Goal: Task Accomplishment & Management: Manage account settings

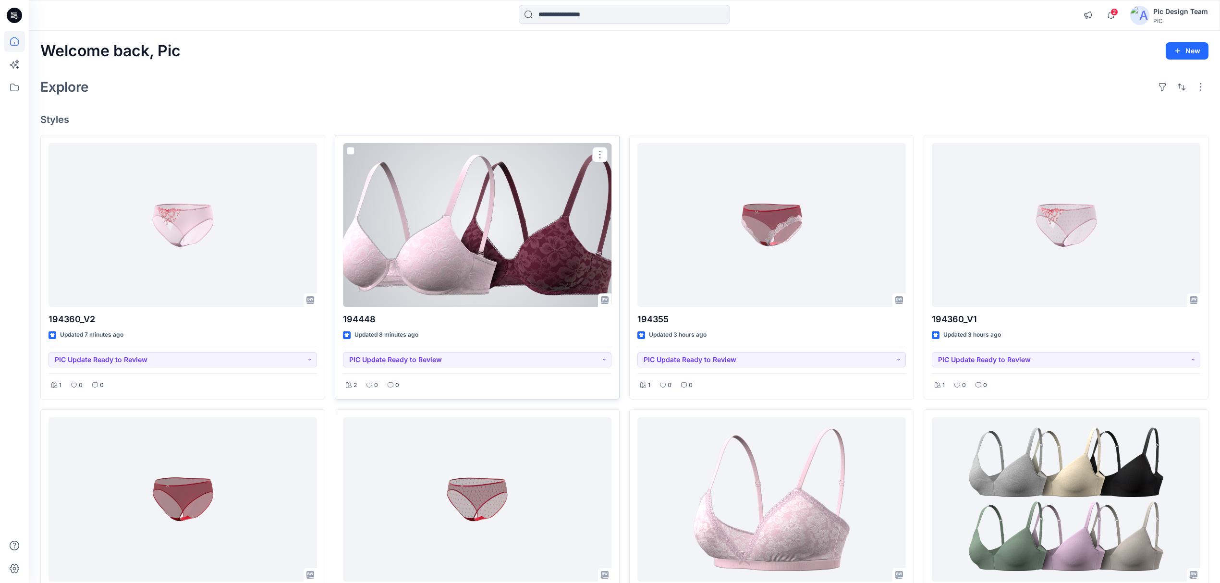
click at [456, 266] on div at bounding box center [477, 225] width 268 height 164
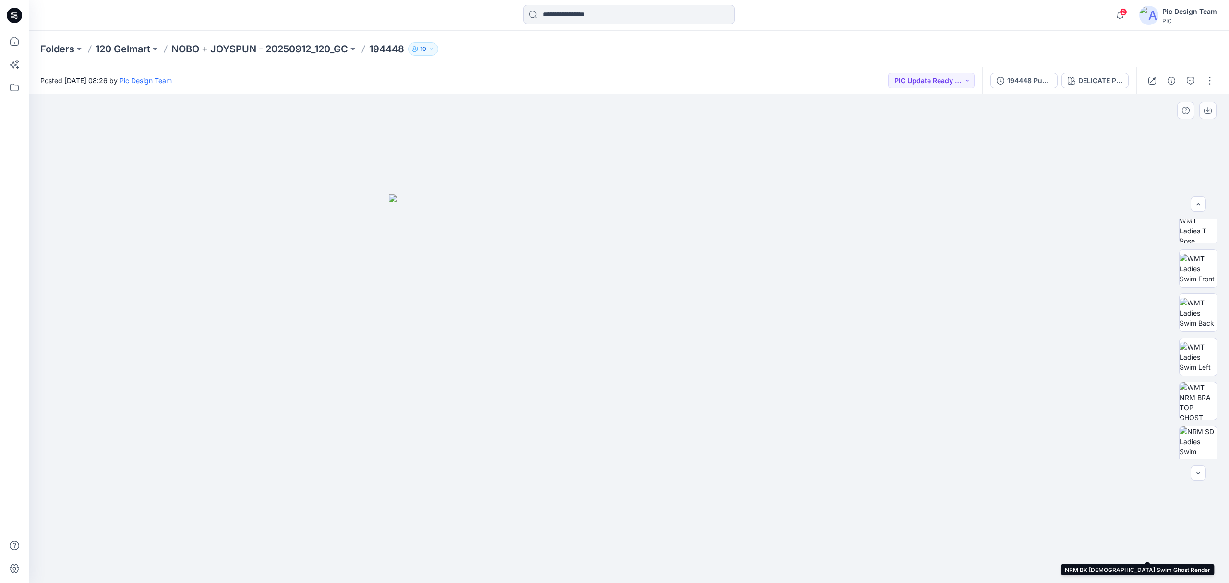
scroll to position [48, 0]
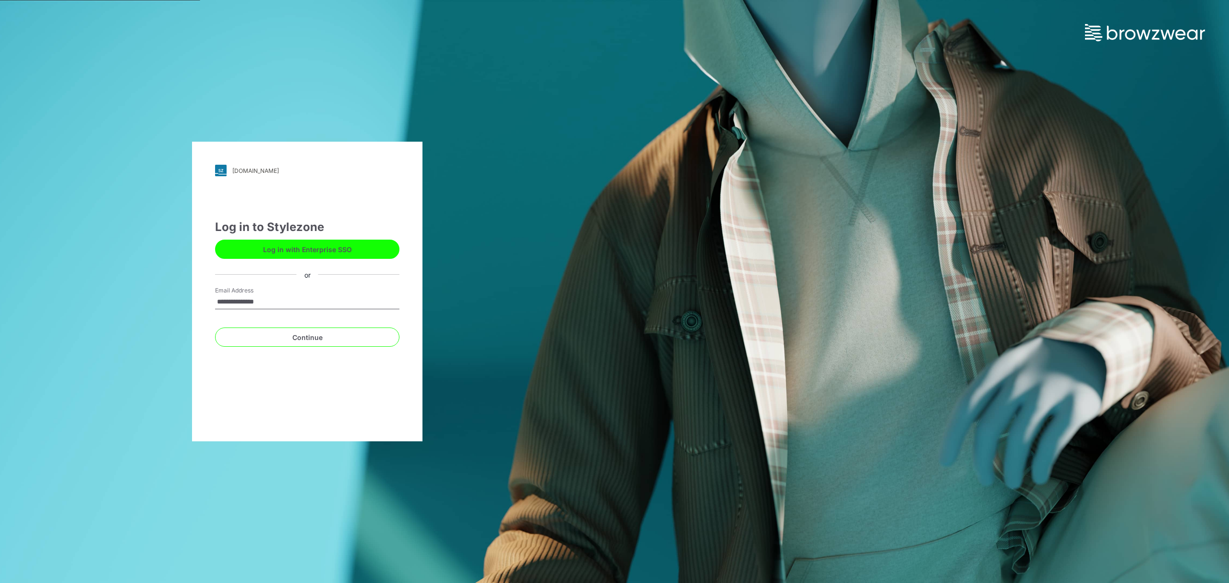
type input "**********"
click at [341, 336] on button "Continue" at bounding box center [307, 336] width 184 height 19
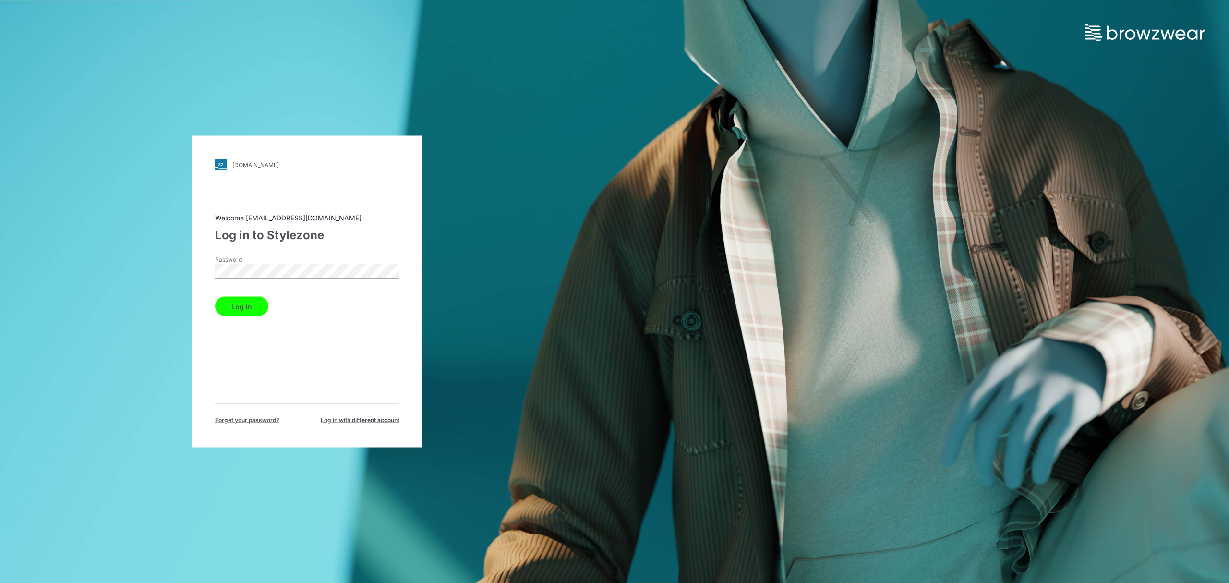
click at [252, 304] on button "Log in" at bounding box center [241, 306] width 53 height 19
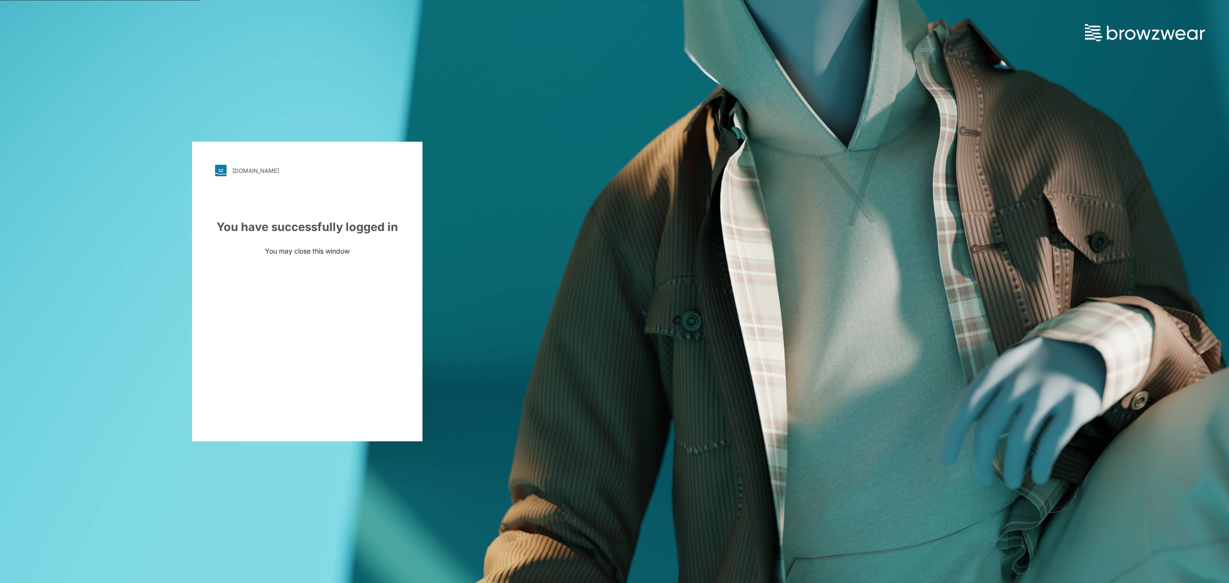
click at [250, 172] on div "pic.stylezone.com" at bounding box center [255, 170] width 47 height 7
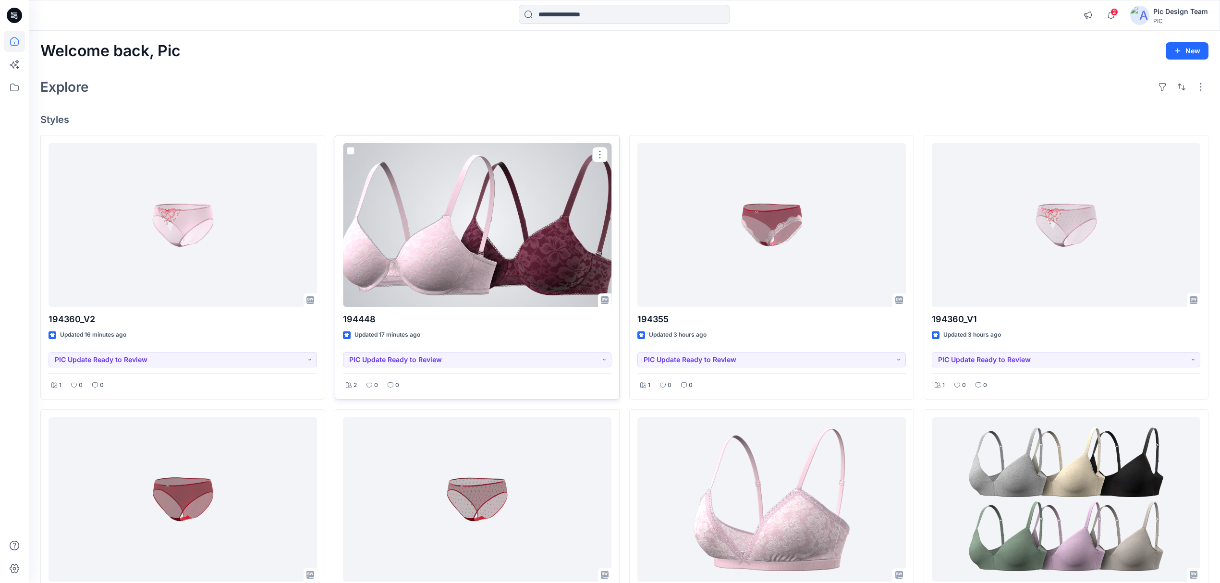
click at [524, 226] on div at bounding box center [477, 225] width 268 height 164
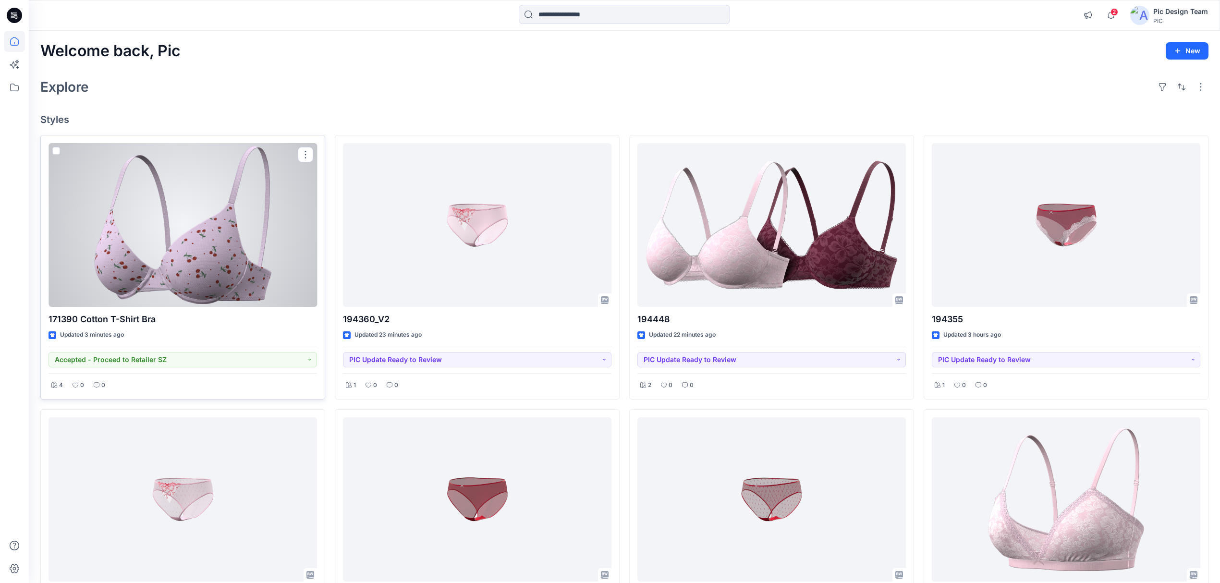
click at [218, 279] on div at bounding box center [182, 225] width 268 height 164
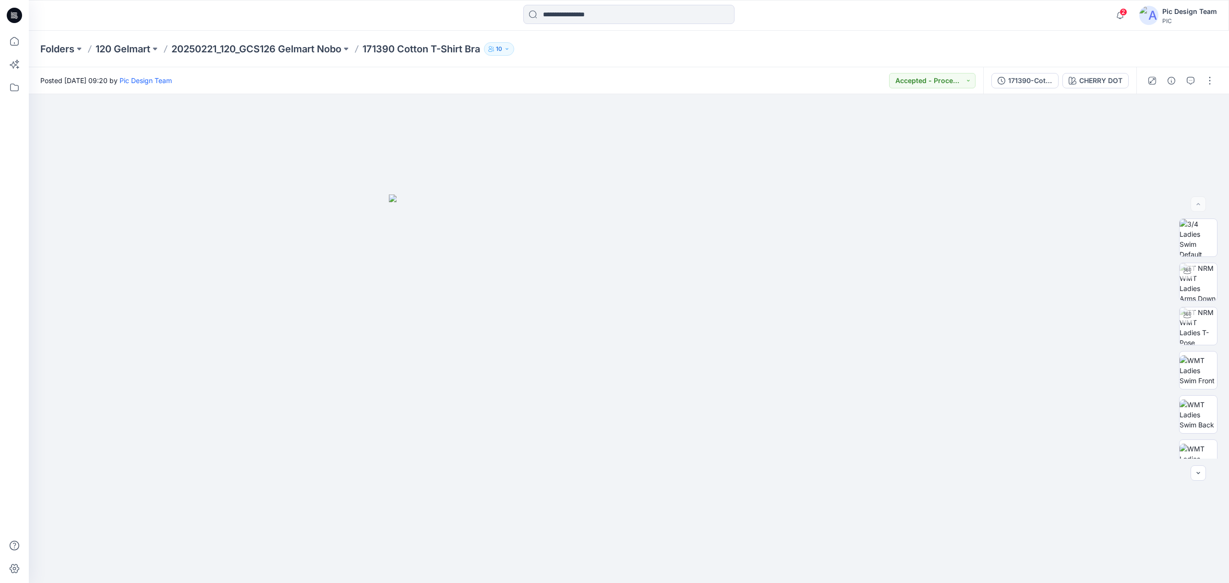
click at [398, 47] on p "171390 Cotton T-Shirt Bra" at bounding box center [422, 48] width 118 height 13
click at [1183, 79] on button "button" at bounding box center [1190, 80] width 15 height 15
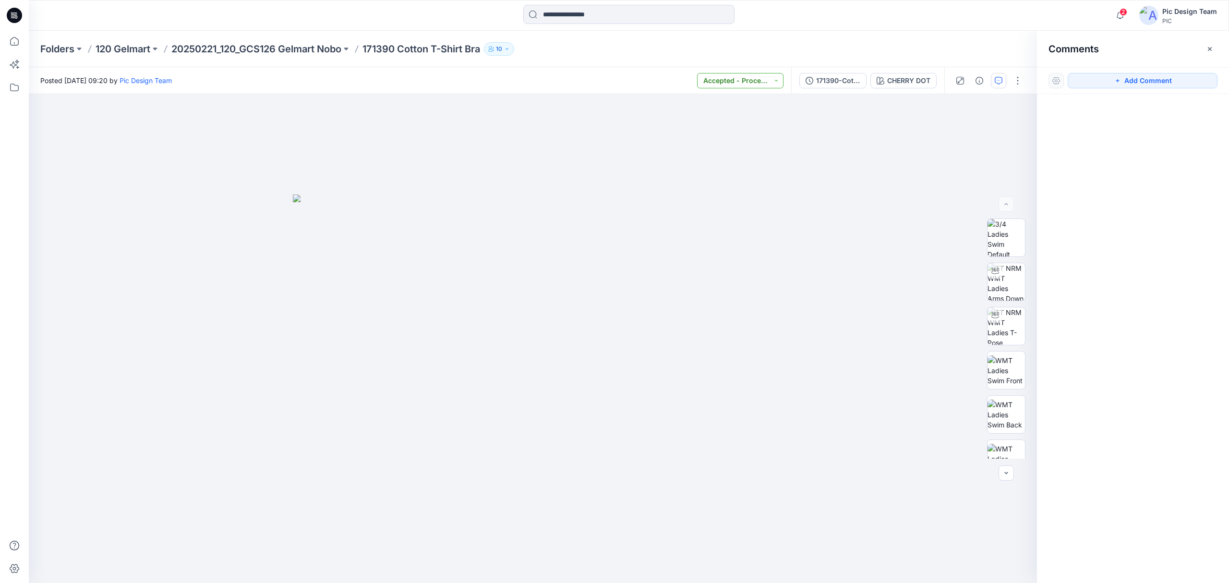
click at [765, 85] on button "Accepted - Proceed to Retailer SZ" at bounding box center [740, 80] width 86 height 15
click at [740, 123] on p "PIC Update Ready to Review" at bounding box center [742, 125] width 54 height 12
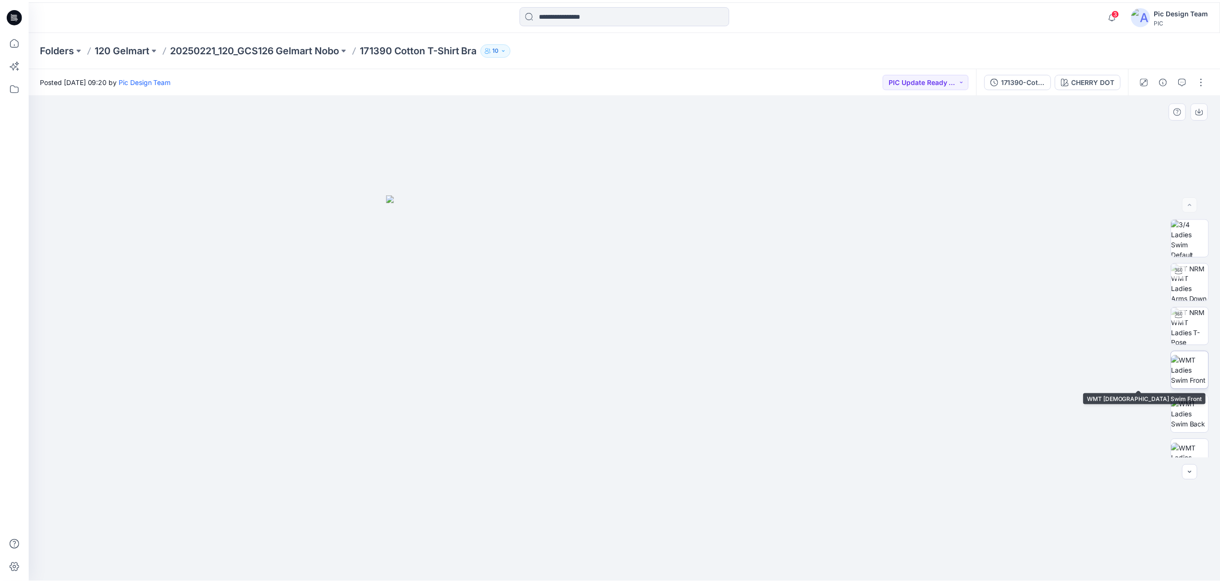
scroll to position [240, 0]
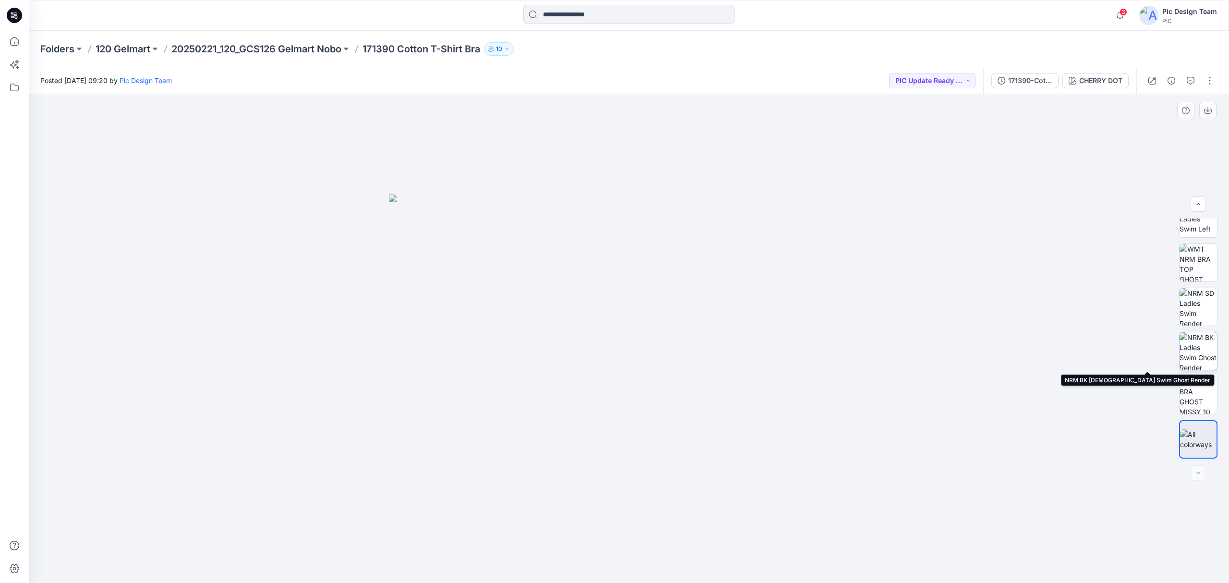
click at [1201, 358] on img at bounding box center [1198, 350] width 37 height 37
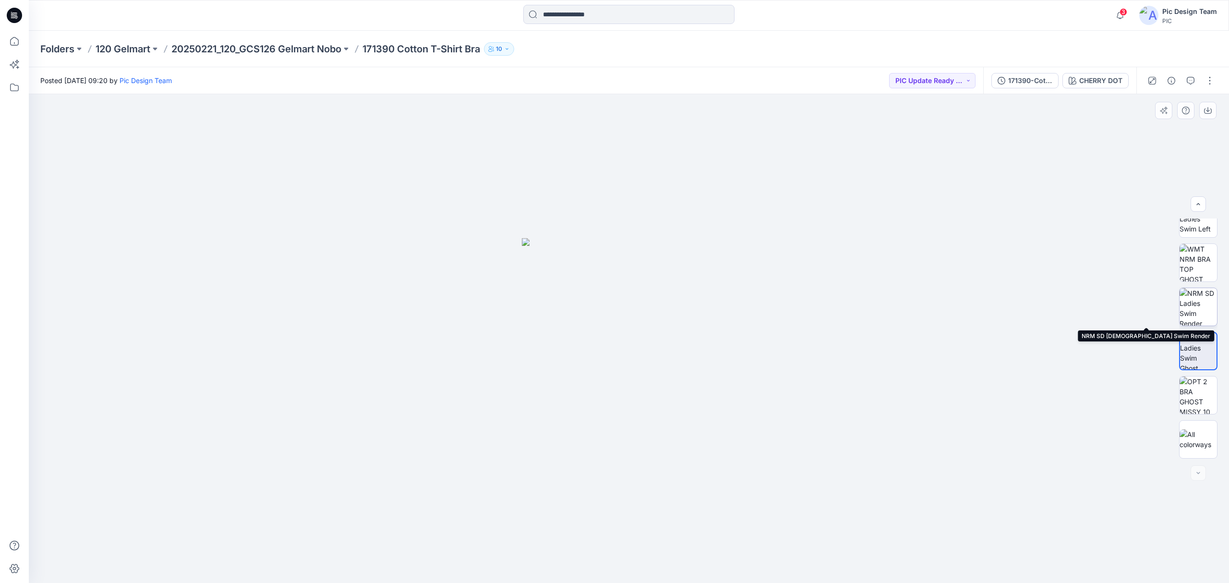
click at [1202, 307] on img at bounding box center [1198, 306] width 37 height 37
click at [1198, 269] on img at bounding box center [1198, 262] width 37 height 37
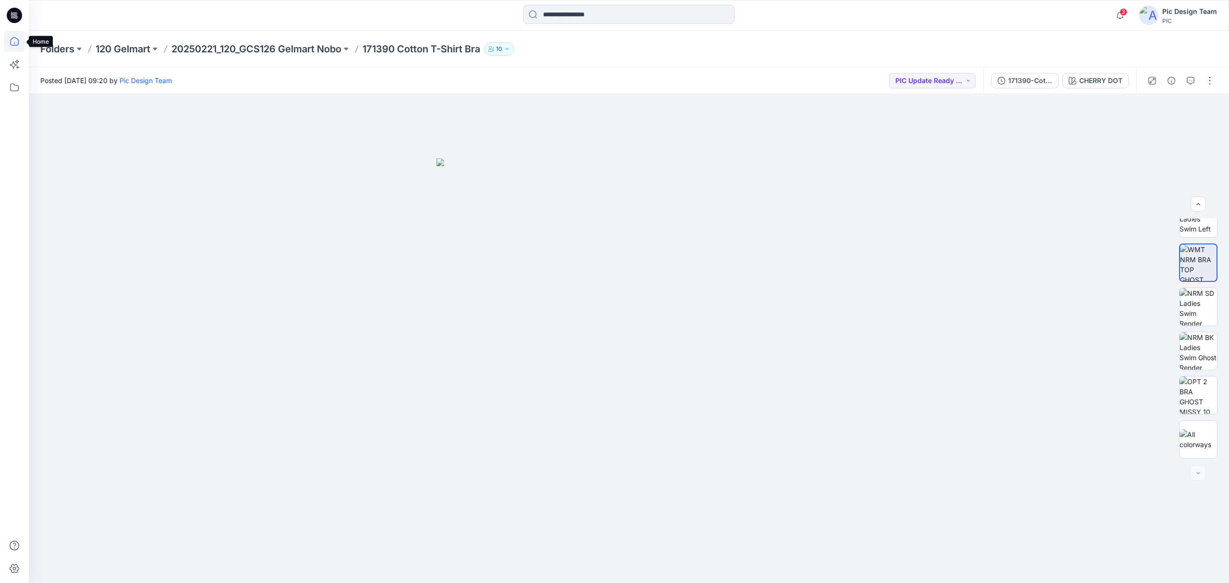
click at [9, 42] on icon at bounding box center [14, 41] width 21 height 21
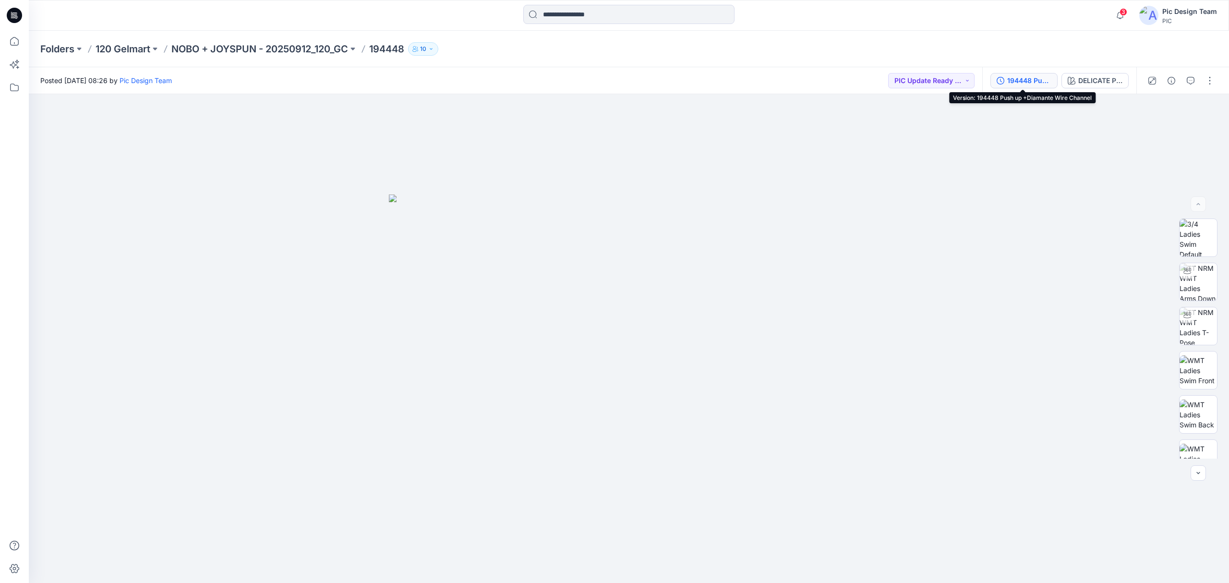
click at [1028, 73] on button "194448 Push up +Diamante Wire Channel" at bounding box center [1024, 80] width 67 height 15
click at [18, 43] on icon at bounding box center [14, 41] width 21 height 21
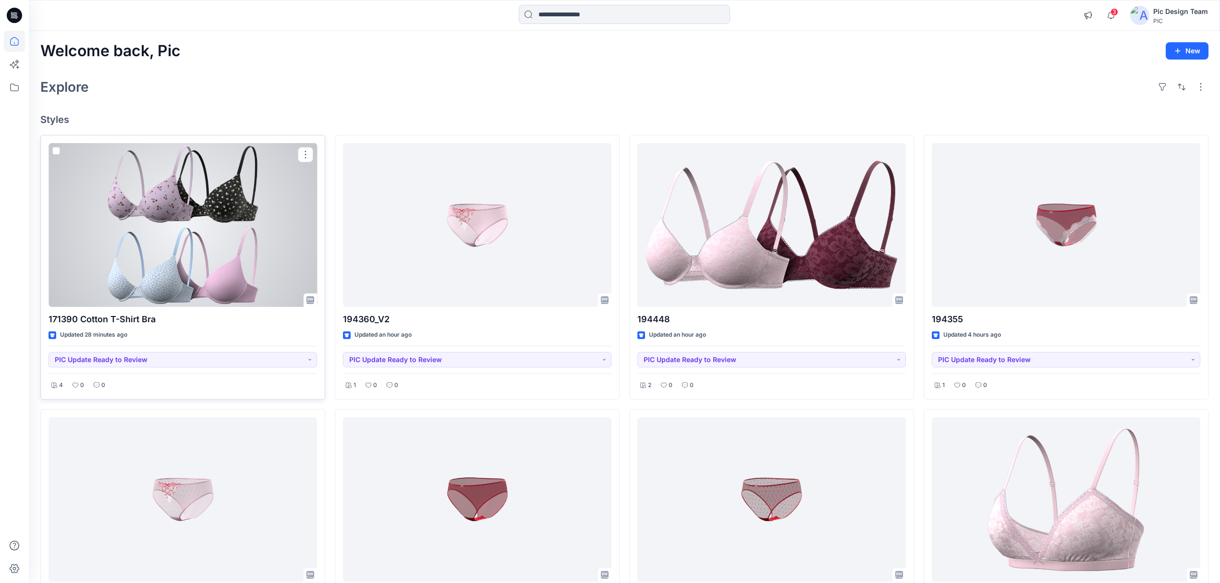
click at [180, 229] on div at bounding box center [182, 225] width 268 height 164
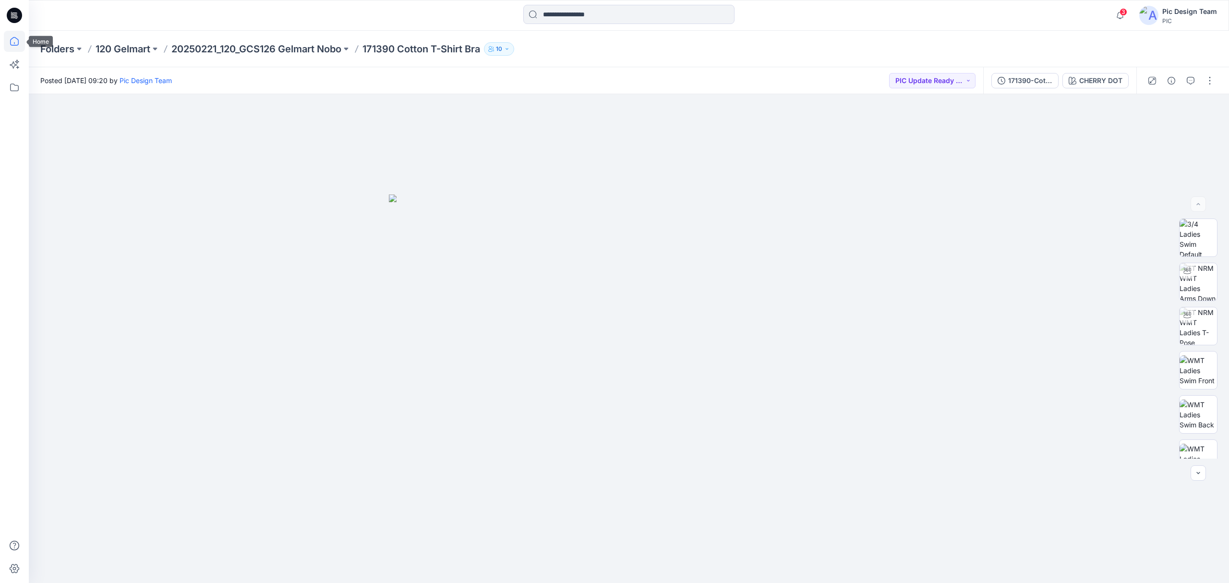
click at [14, 39] on icon at bounding box center [14, 41] width 21 height 21
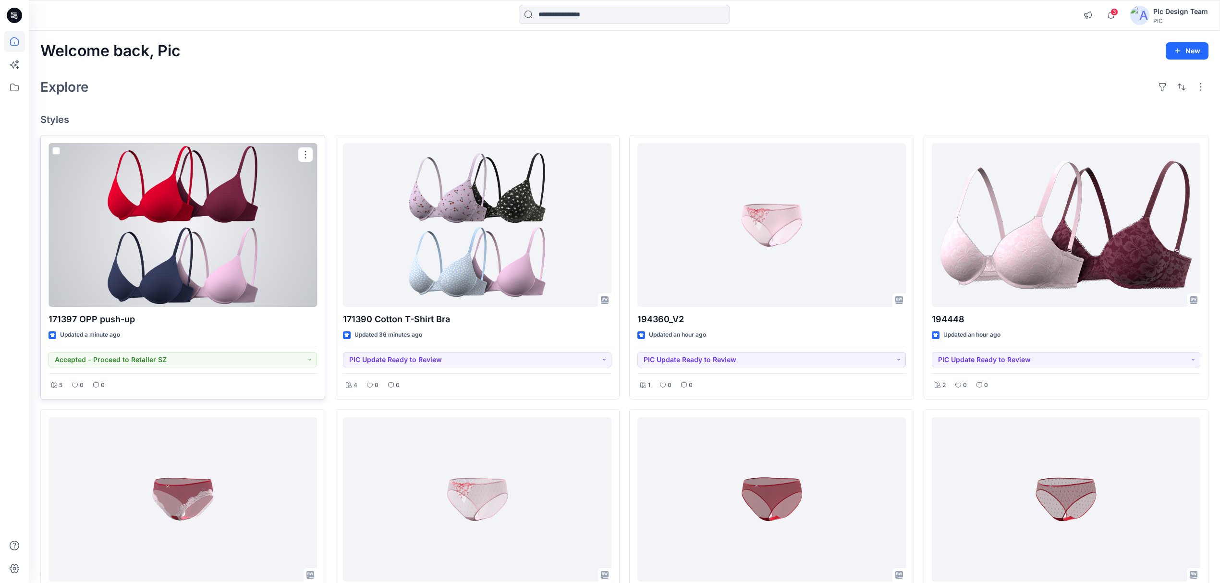
click at [210, 292] on div at bounding box center [182, 225] width 268 height 164
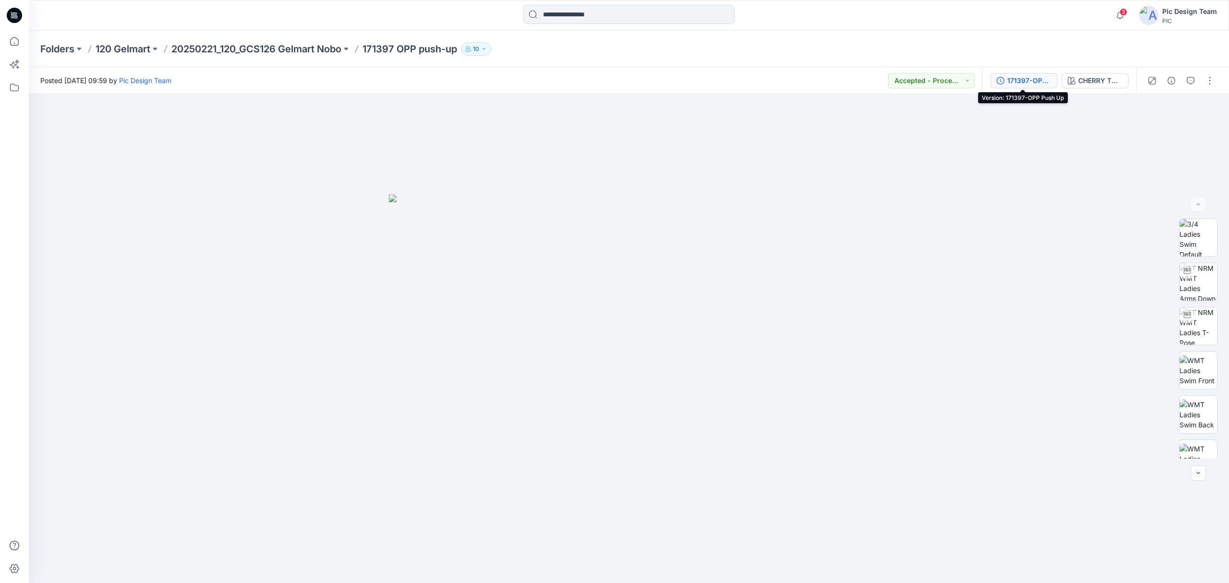
click at [1017, 81] on div "171397-OPP Push Up" at bounding box center [1029, 80] width 44 height 11
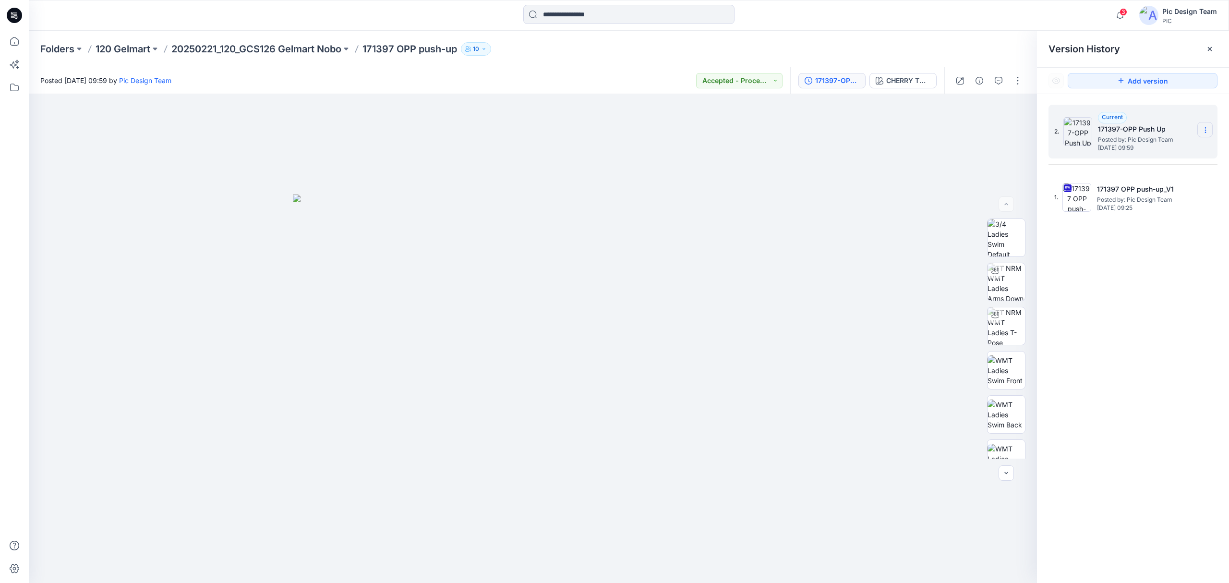
click at [1205, 133] on icon at bounding box center [1205, 132] width 0 height 0
click at [1166, 190] on div "Delete Version" at bounding box center [1154, 191] width 111 height 19
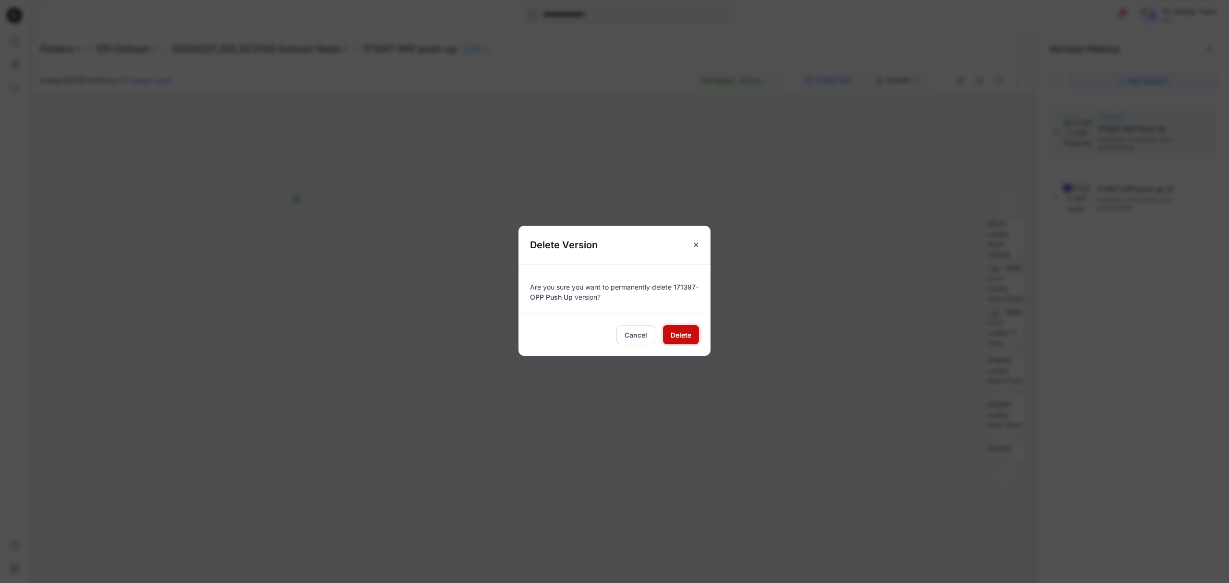
click at [671, 336] on span "Delete" at bounding box center [681, 335] width 21 height 10
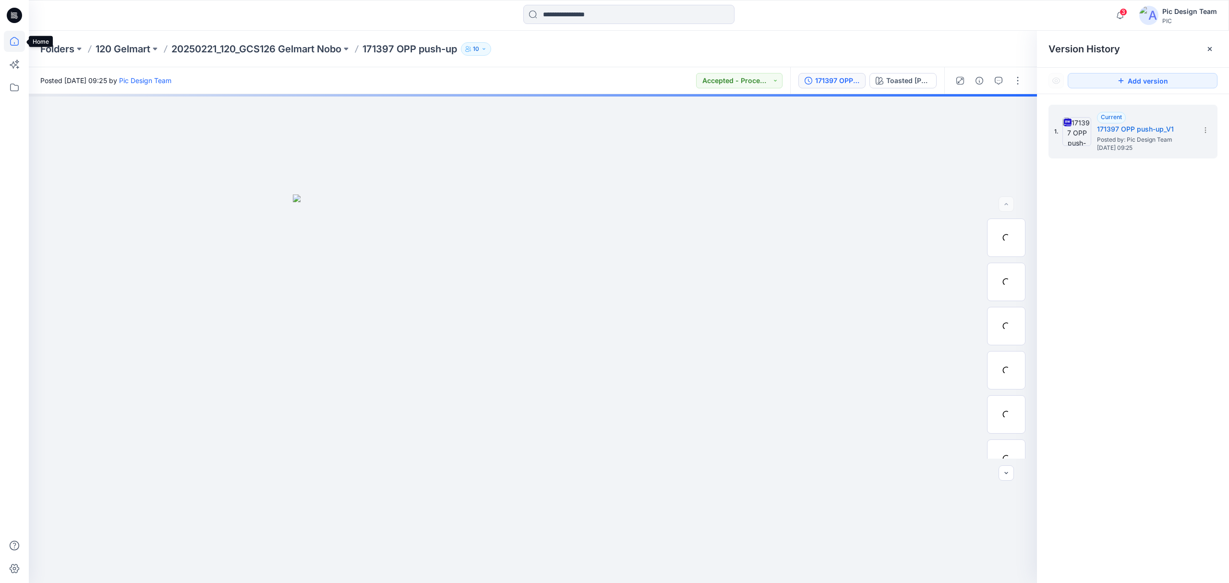
click at [12, 45] on icon at bounding box center [14, 41] width 9 height 9
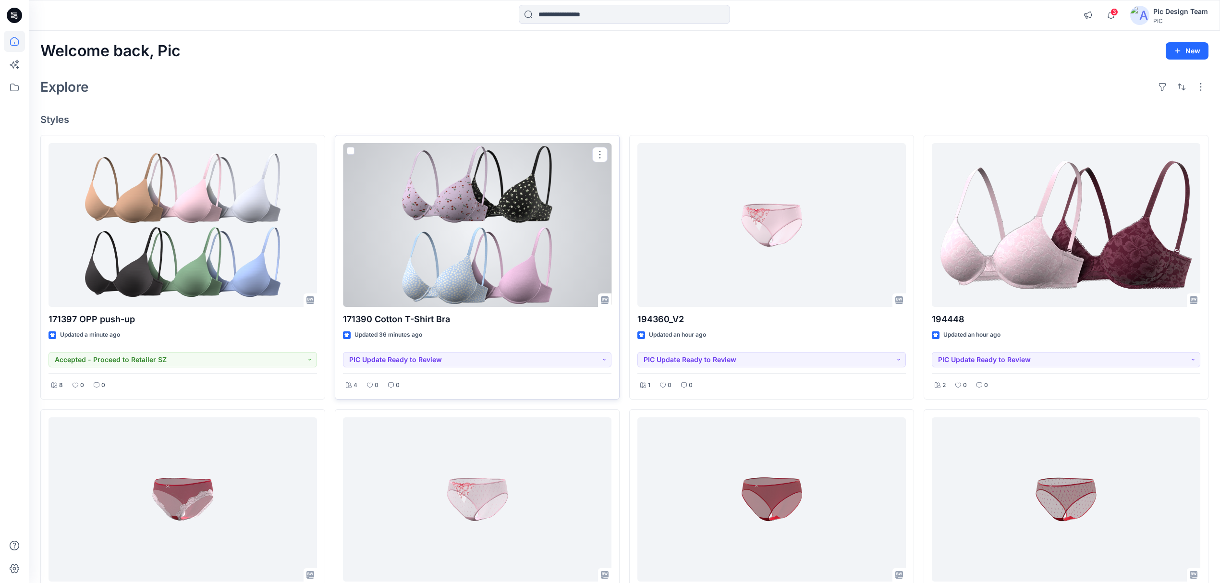
click at [456, 281] on div at bounding box center [477, 225] width 268 height 164
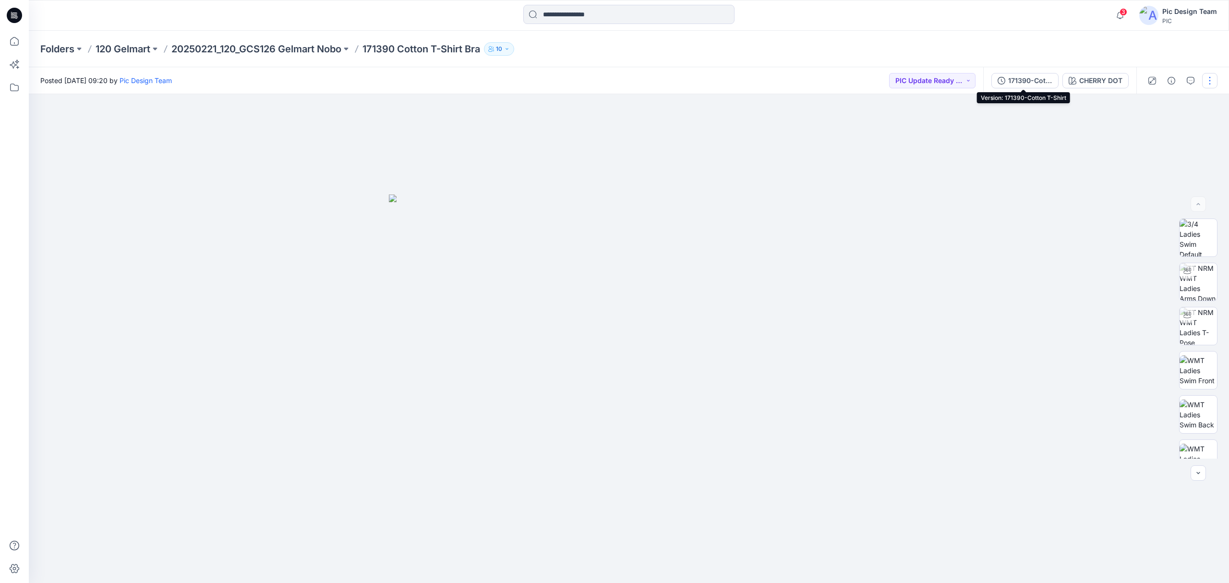
click at [1024, 83] on div "171390-Cotton T-Shirt" at bounding box center [1030, 80] width 44 height 11
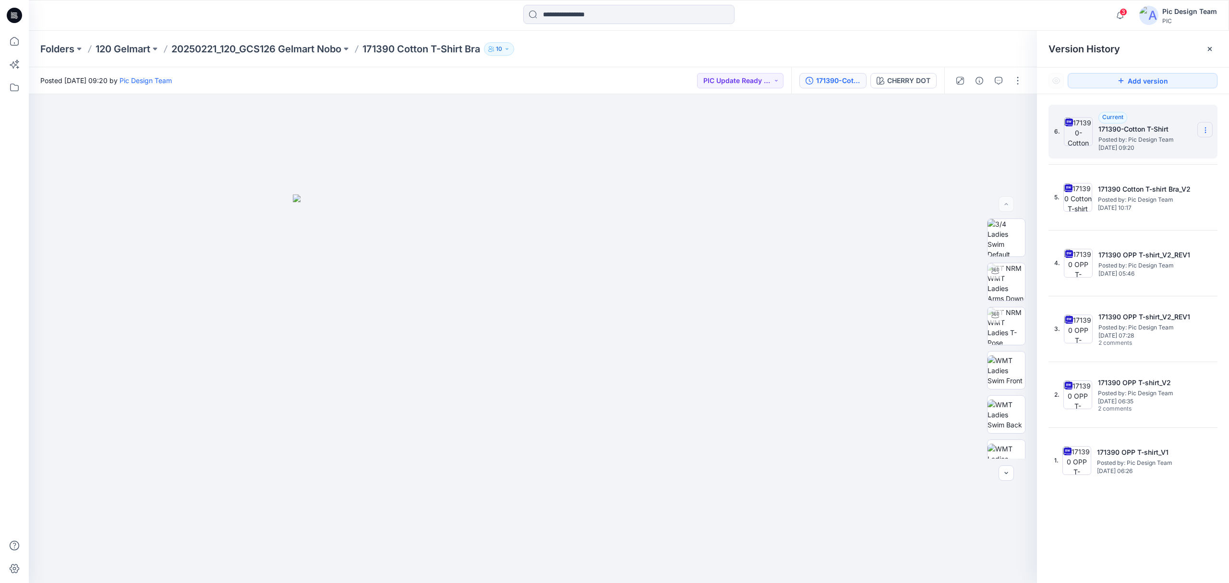
click at [1206, 128] on icon at bounding box center [1205, 128] width 0 height 0
click at [1155, 210] on span "Delete Version" at bounding box center [1139, 212] width 45 height 12
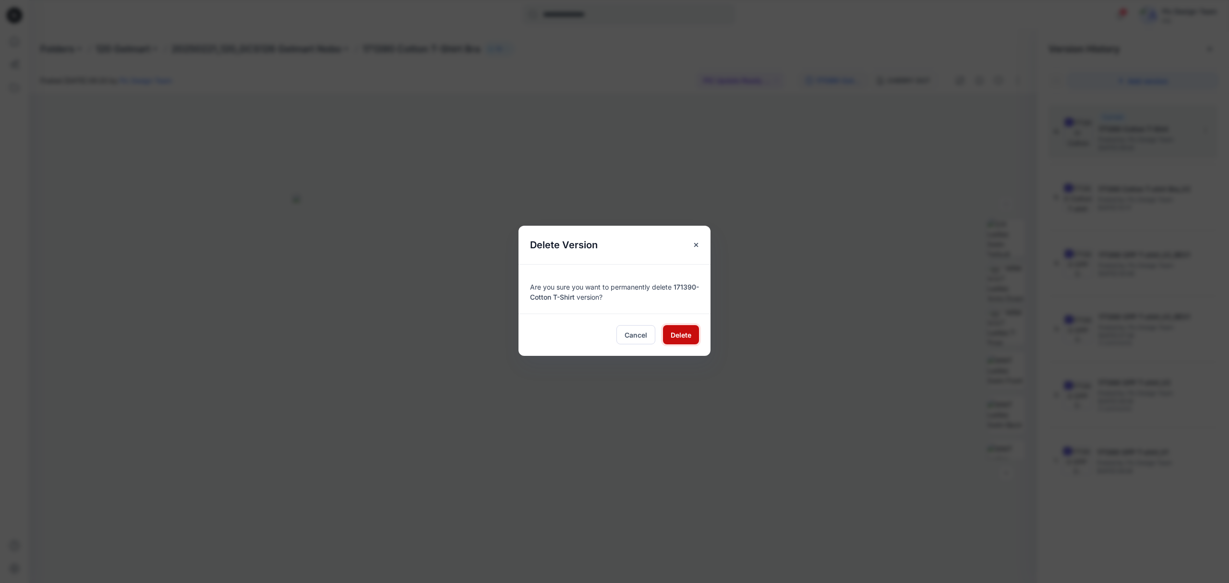
click at [679, 339] on span "Delete" at bounding box center [681, 335] width 21 height 10
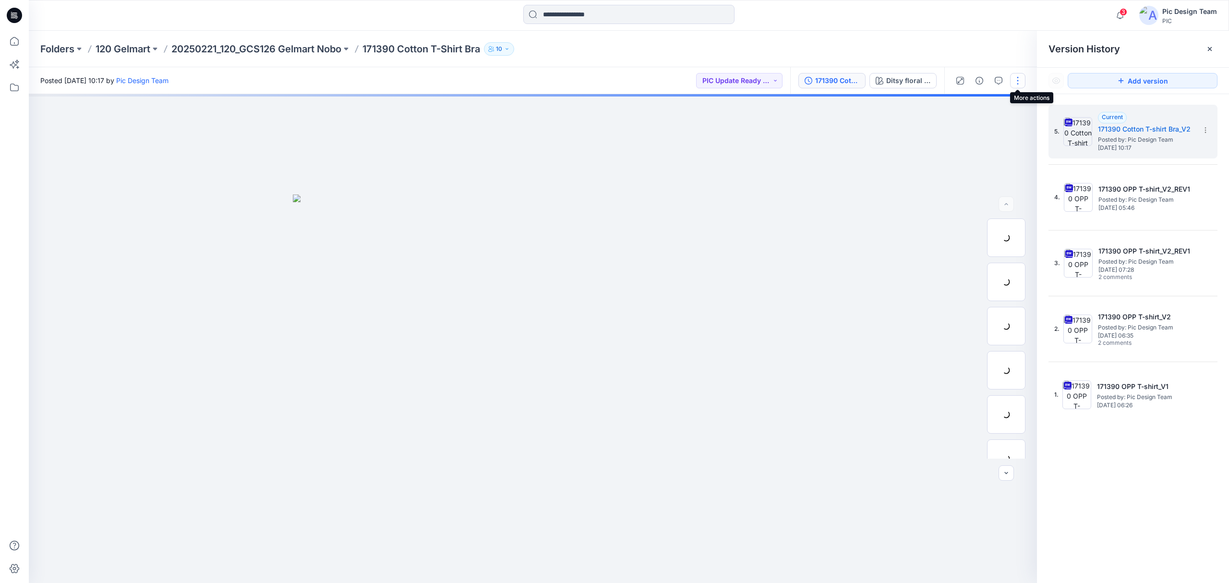
click at [1014, 83] on button "button" at bounding box center [1017, 80] width 15 height 15
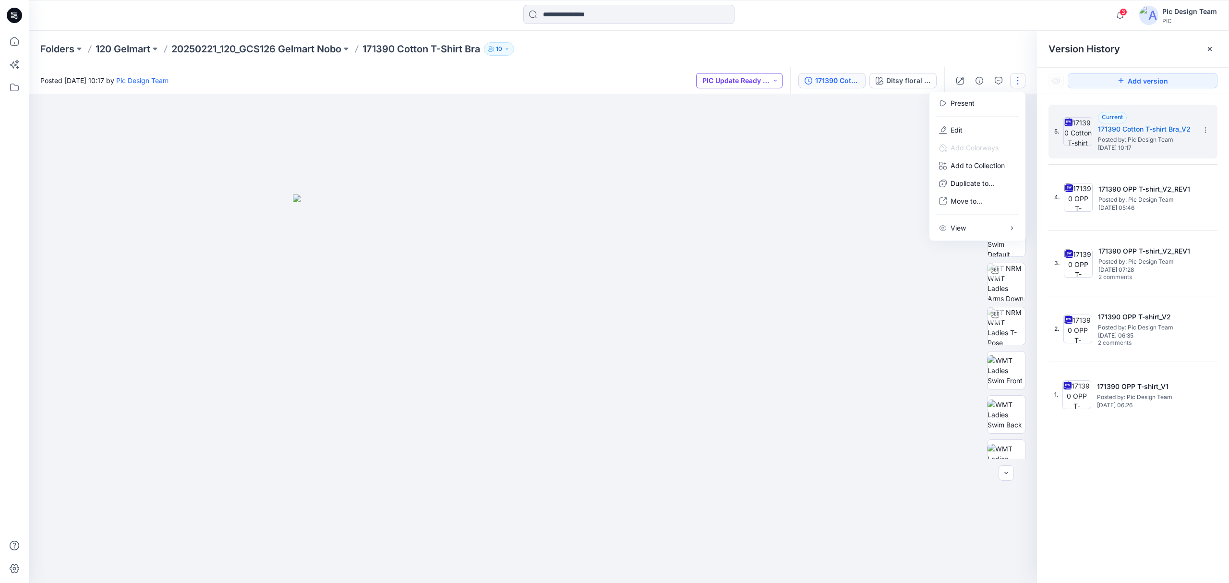
click at [769, 82] on button "PIC Update Ready to Review" at bounding box center [739, 80] width 86 height 15
click at [740, 139] on button "Accepted - Proceed to Retailer SZ" at bounding box center [738, 146] width 83 height 21
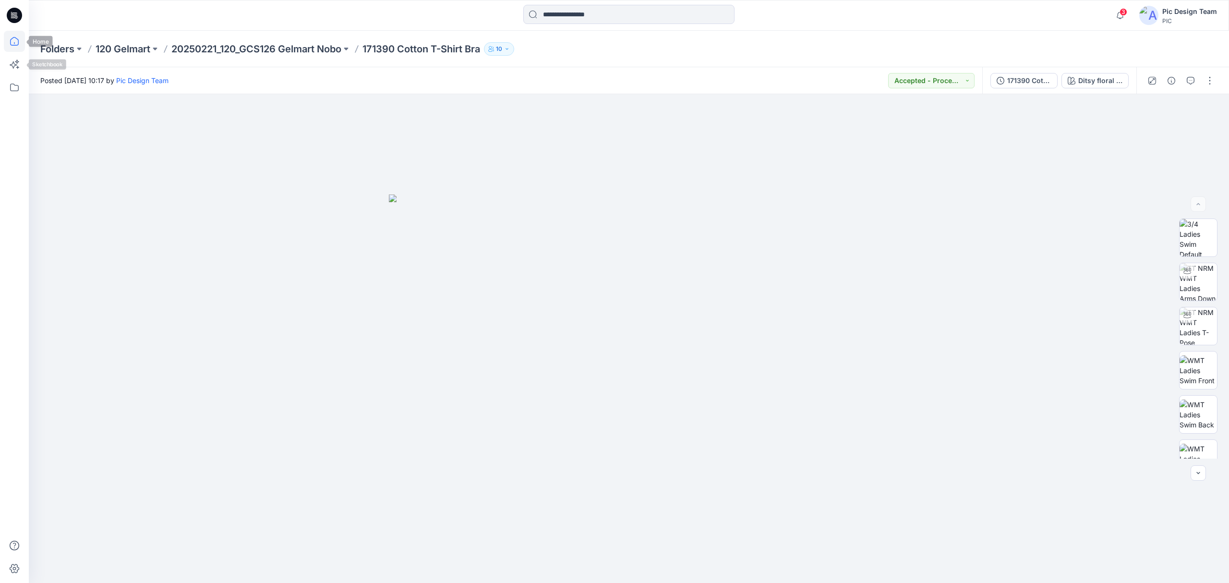
click at [13, 43] on icon at bounding box center [14, 41] width 21 height 21
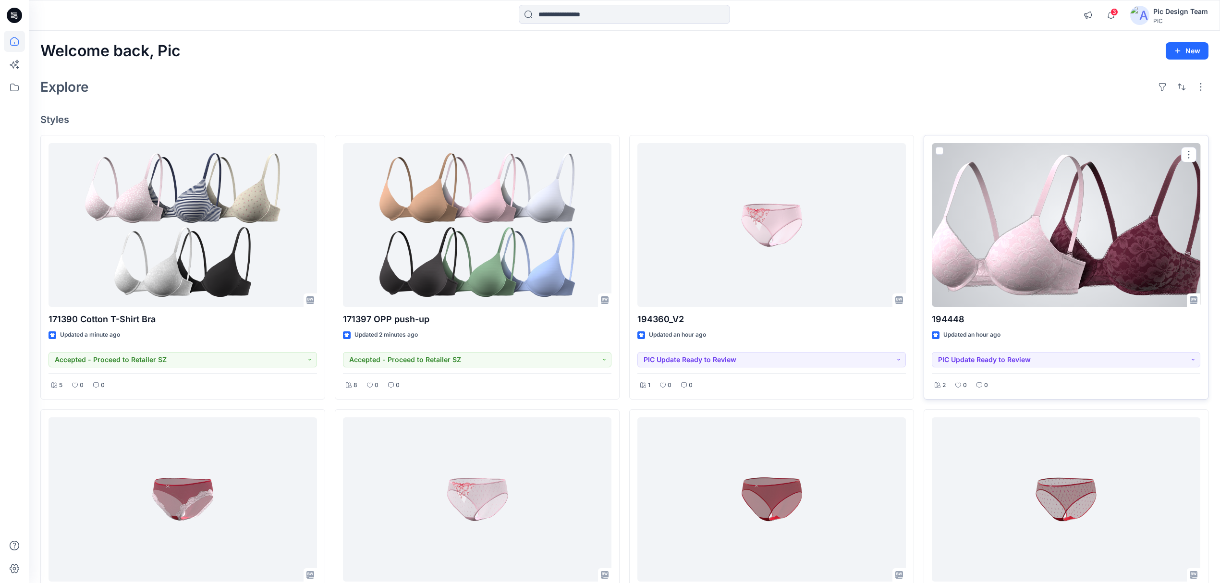
click at [967, 294] on div at bounding box center [1066, 225] width 268 height 164
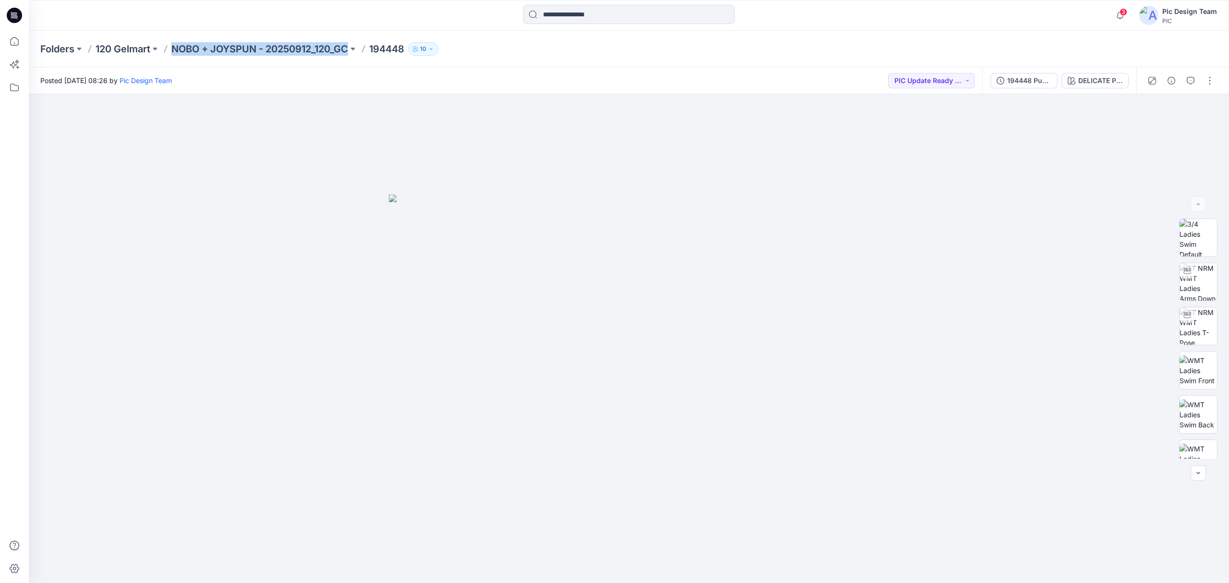
drag, startPoint x: 171, startPoint y: 48, endPoint x: 356, endPoint y: 57, distance: 185.0
click at [356, 57] on div "Folders 120 Gelmart NOBO + JOYSPUN - 20250912_120_GC 194448 10" at bounding box center [629, 49] width 1200 height 36
copy div "NOBO + JOYSPUN - 20250912_120_GC"
click at [14, 43] on icon at bounding box center [14, 41] width 9 height 9
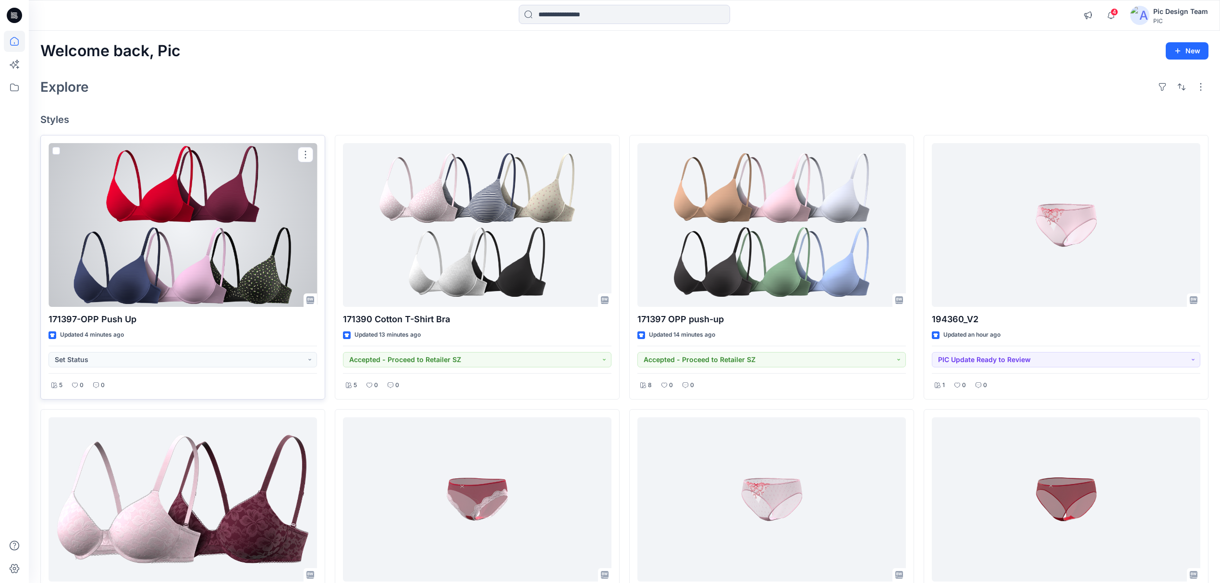
click at [248, 260] on div at bounding box center [182, 225] width 268 height 164
click at [227, 258] on div at bounding box center [182, 225] width 268 height 164
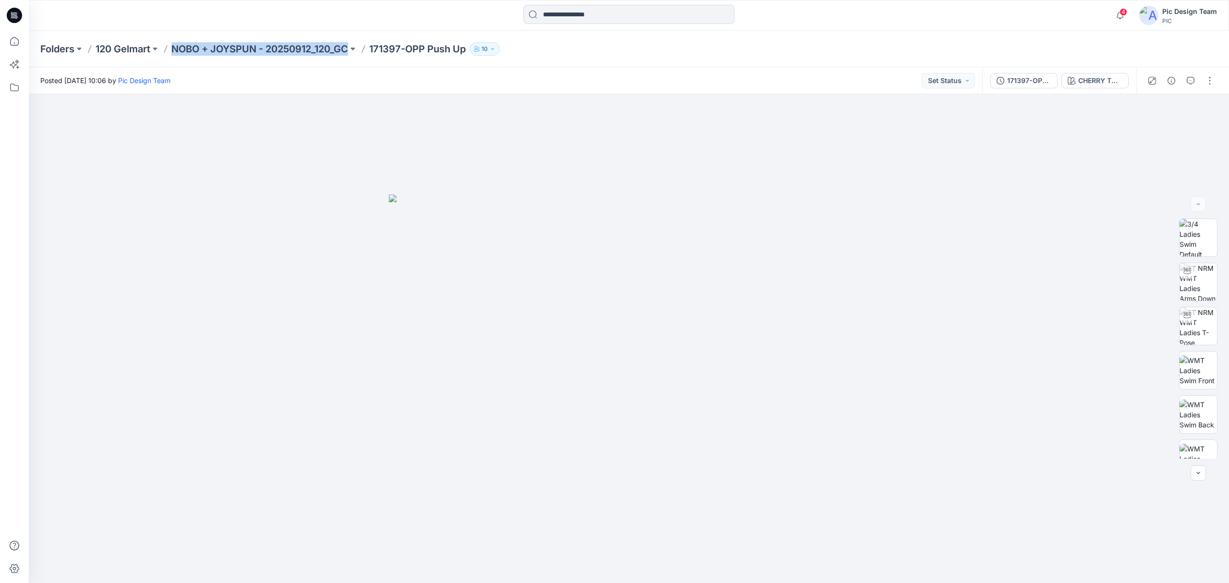
drag, startPoint x: 171, startPoint y: 54, endPoint x: 352, endPoint y: 62, distance: 180.8
click at [352, 62] on div "Folders 120 Gelmart NOBO + JOYSPUN - 20250912_120_GC 171397-OPP Push Up 10" at bounding box center [629, 49] width 1200 height 36
copy p "NOBO + JOYSPUN - 20250912_120_GC"
click at [14, 47] on icon at bounding box center [14, 41] width 21 height 21
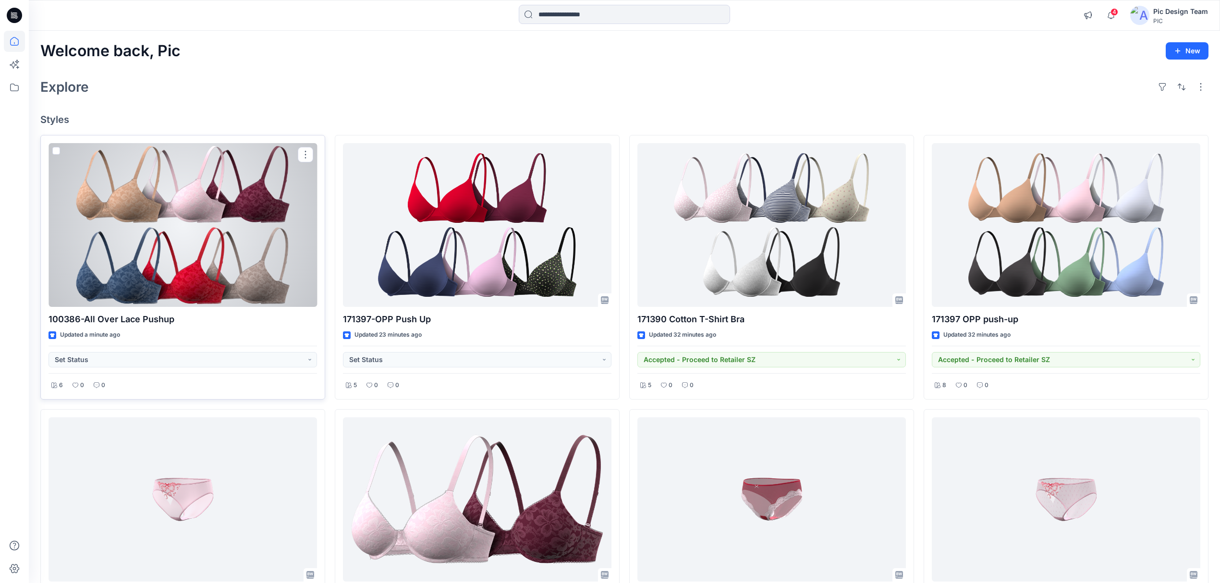
click at [236, 258] on div at bounding box center [182, 225] width 268 height 164
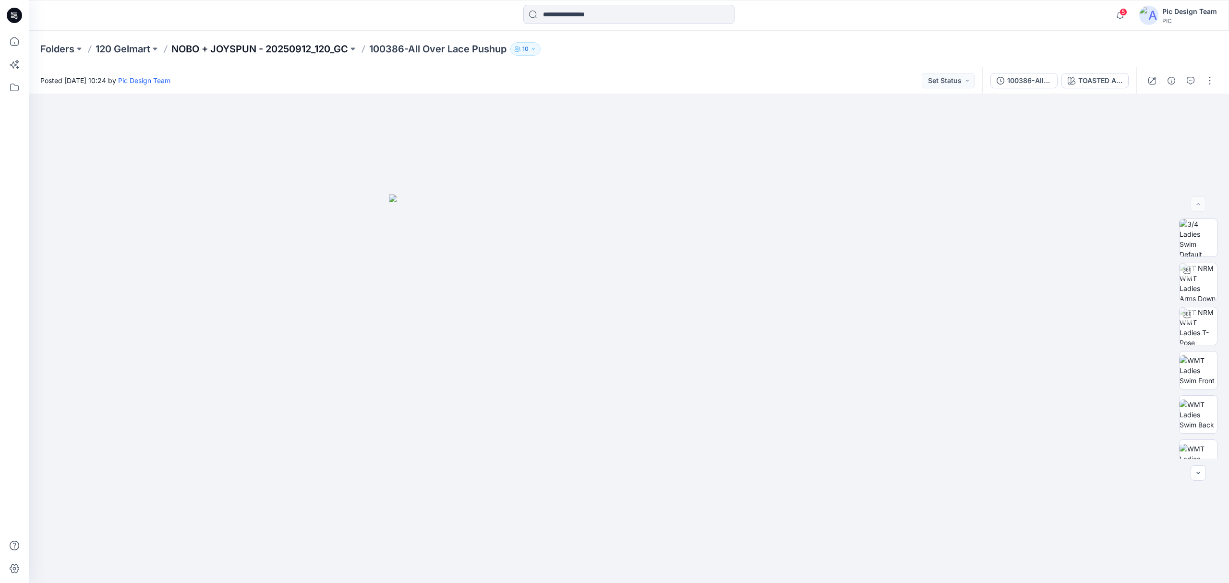
click at [295, 46] on p "NOBO + JOYSPUN - 20250912_120_GC" at bounding box center [259, 48] width 177 height 13
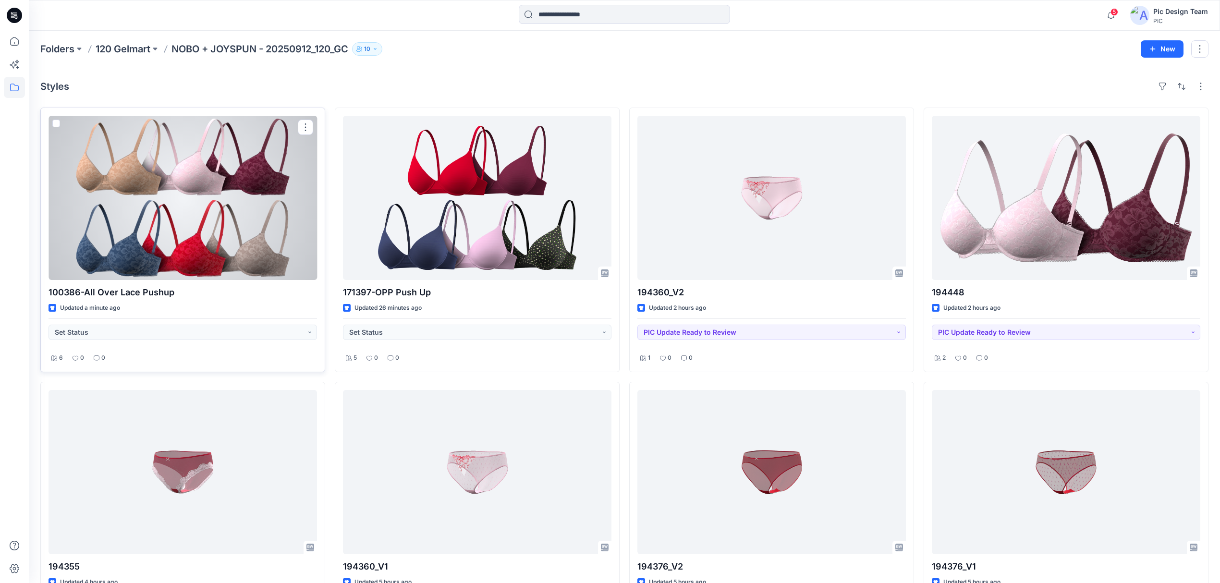
click at [165, 197] on div at bounding box center [182, 198] width 268 height 164
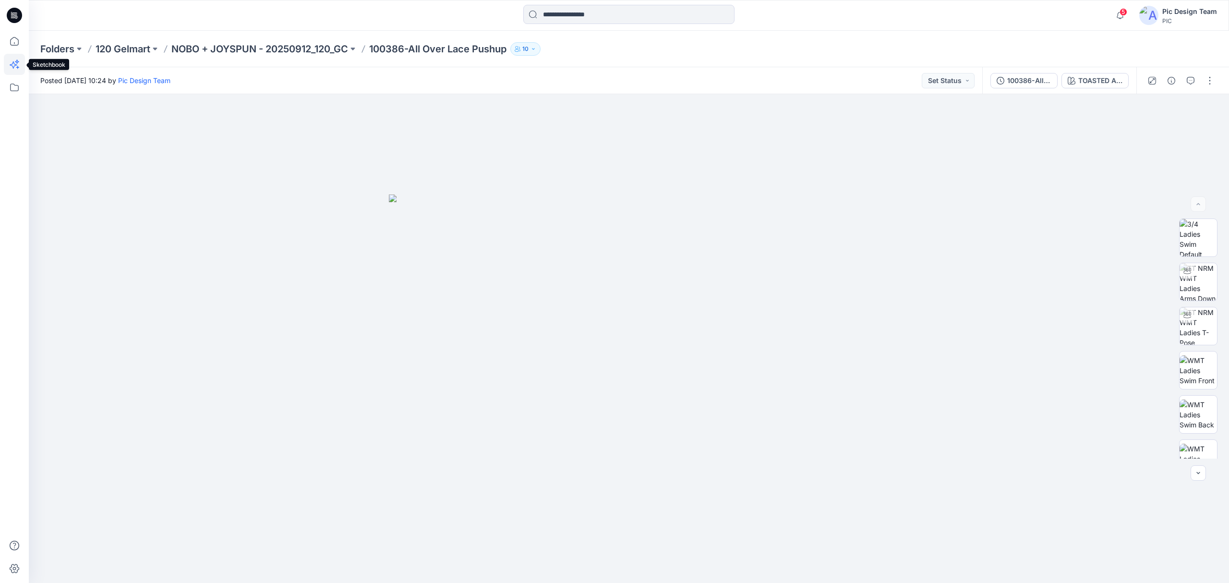
click at [13, 71] on icon at bounding box center [14, 64] width 21 height 21
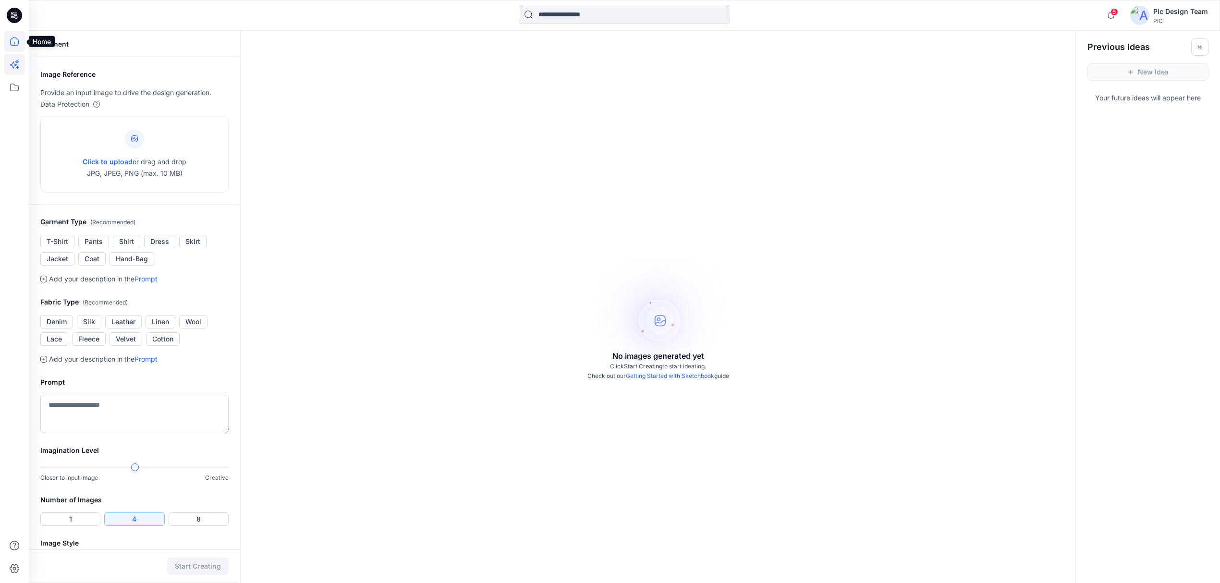
click at [12, 39] on icon at bounding box center [14, 41] width 21 height 21
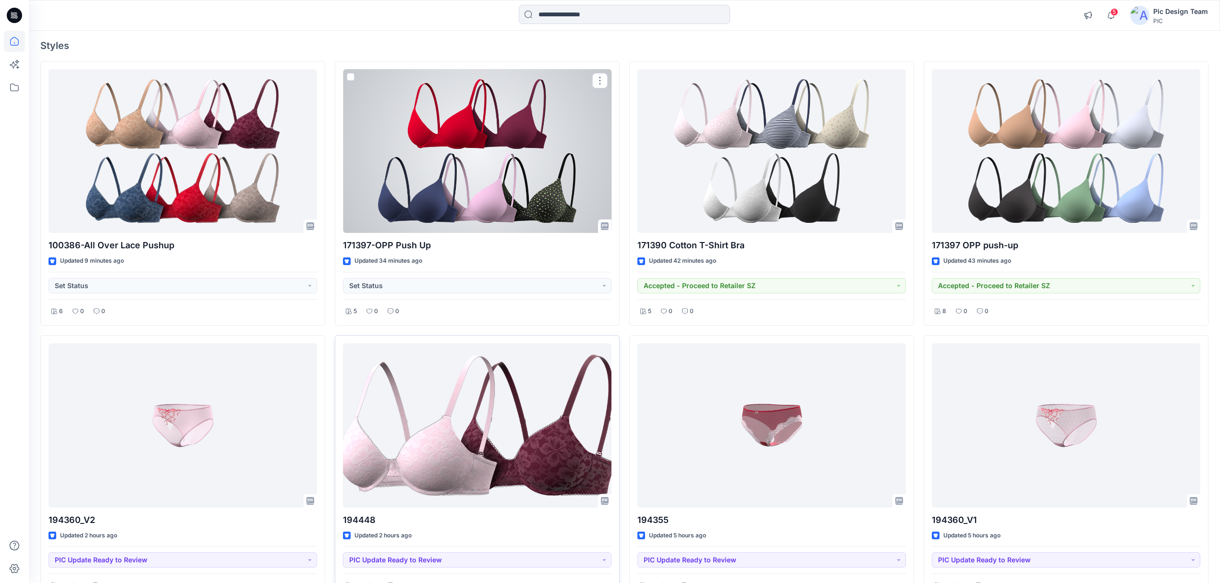
scroll to position [64, 0]
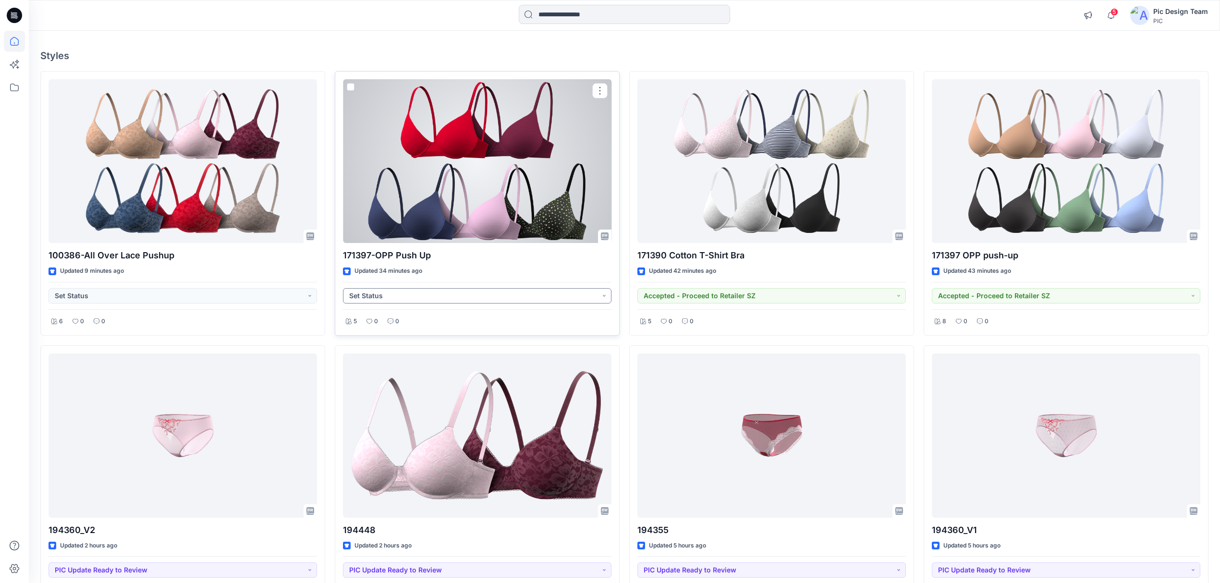
click at [538, 301] on button "Set Status" at bounding box center [477, 295] width 268 height 15
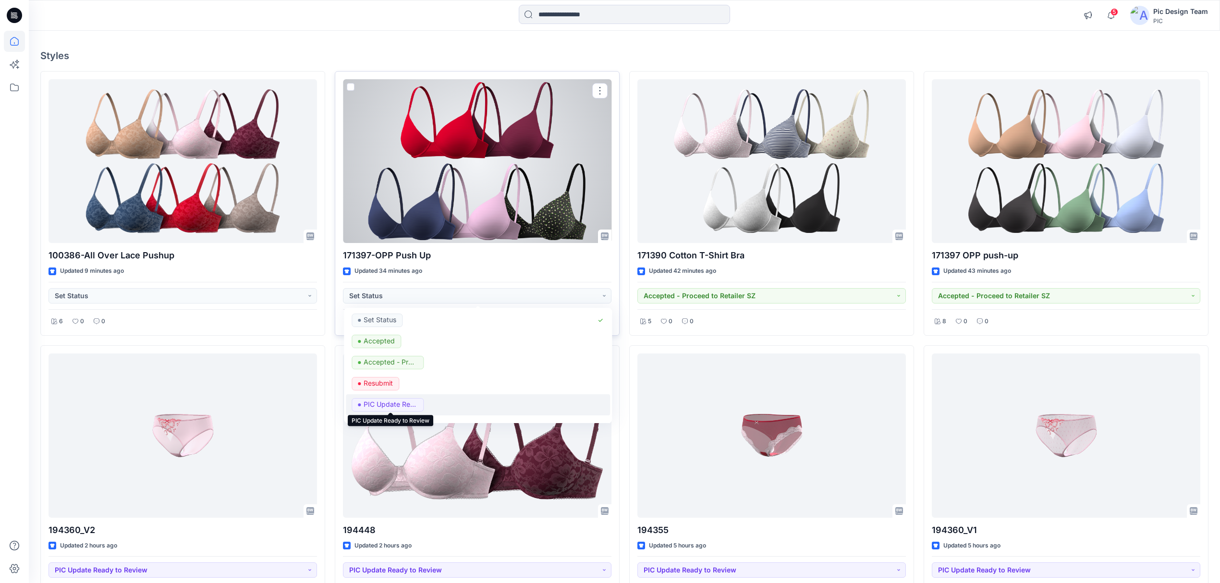
click at [406, 406] on p "PIC Update Ready to Review" at bounding box center [390, 404] width 54 height 12
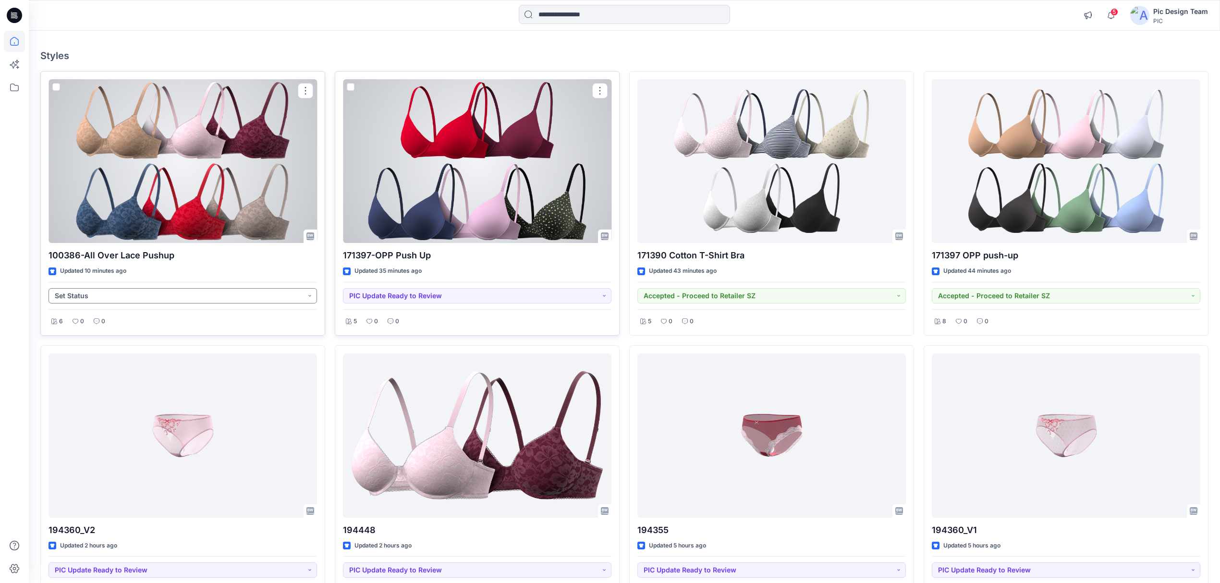
click at [246, 293] on button "Set Status" at bounding box center [182, 295] width 268 height 15
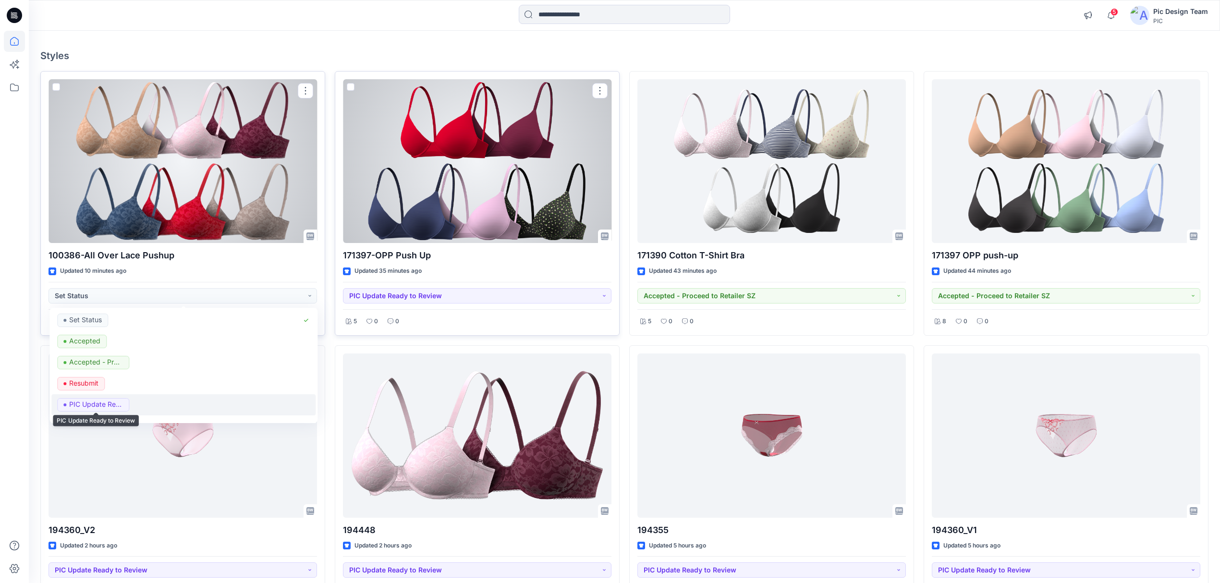
click at [120, 406] on p "PIC Update Ready to Review" at bounding box center [96, 404] width 54 height 12
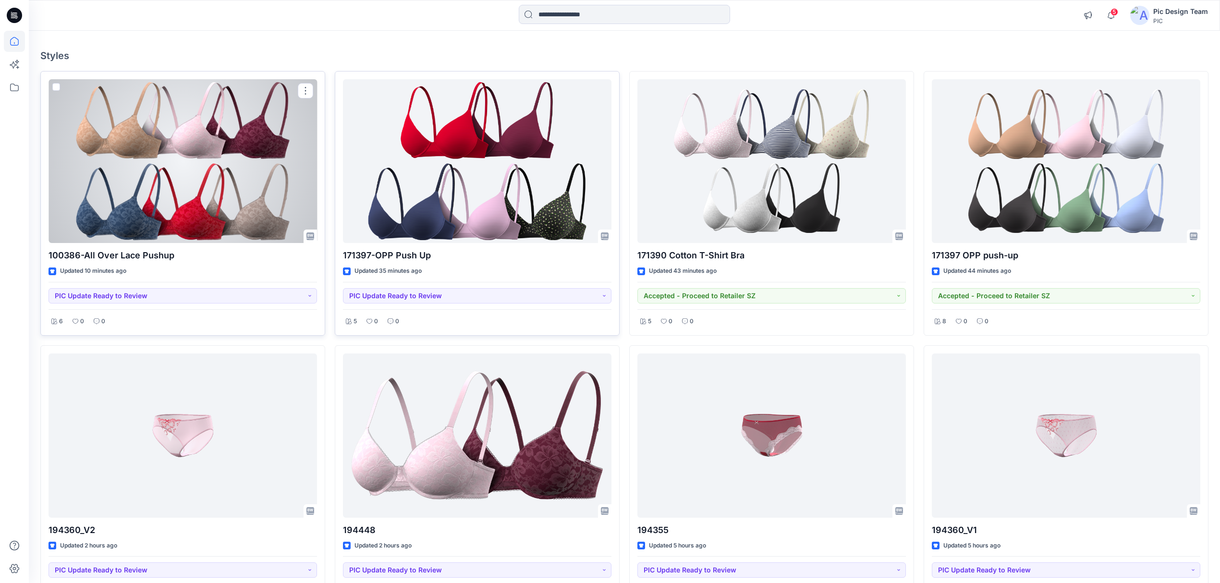
click at [223, 177] on div at bounding box center [182, 161] width 268 height 164
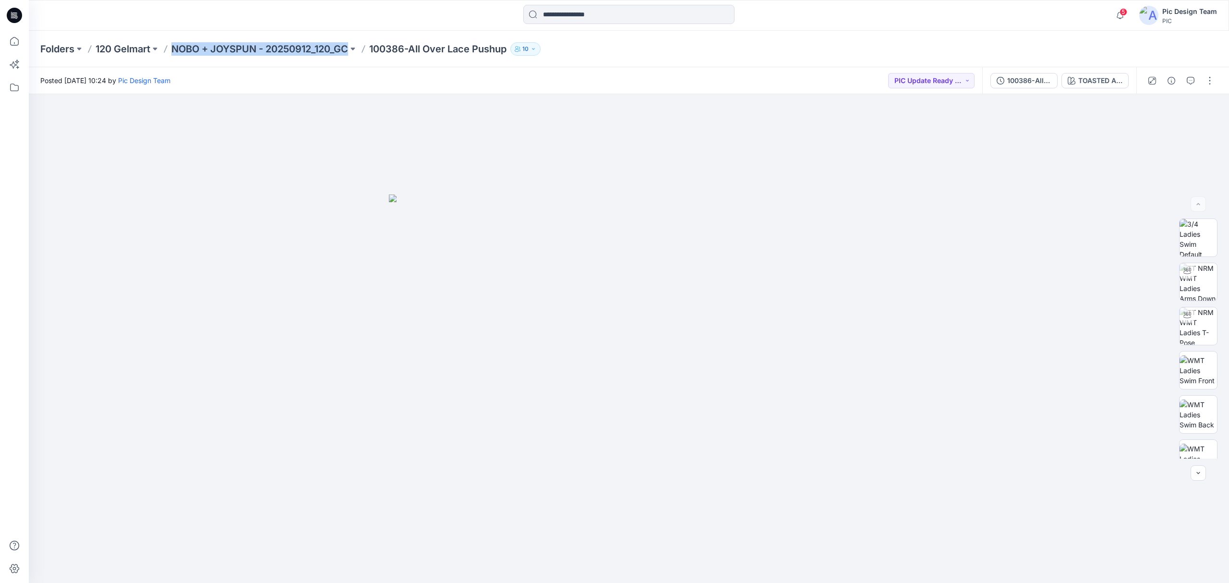
drag, startPoint x: 169, startPoint y: 54, endPoint x: 348, endPoint y: 56, distance: 179.1
click at [358, 60] on div "Folders 120 Gelmart NOBO + JOYSPUN - 20250912_120_GC 100386-All Over Lace Pushu…" at bounding box center [629, 49] width 1200 height 36
copy div "NOBO + JOYSPUN - 20250912_120_GC"
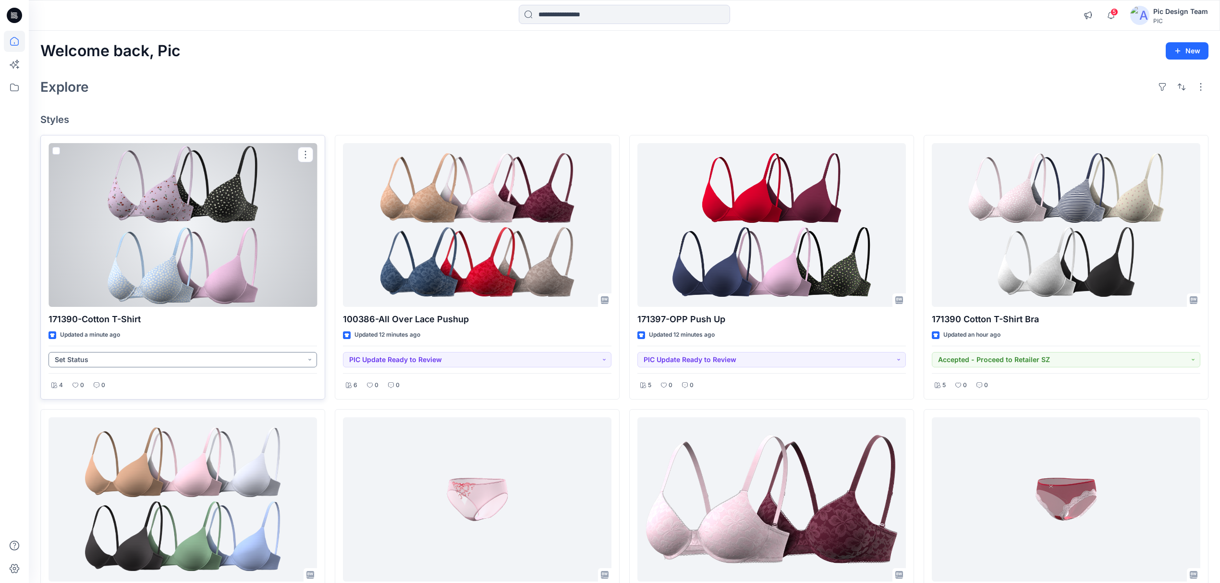
click at [284, 360] on button "Set Status" at bounding box center [182, 359] width 268 height 15
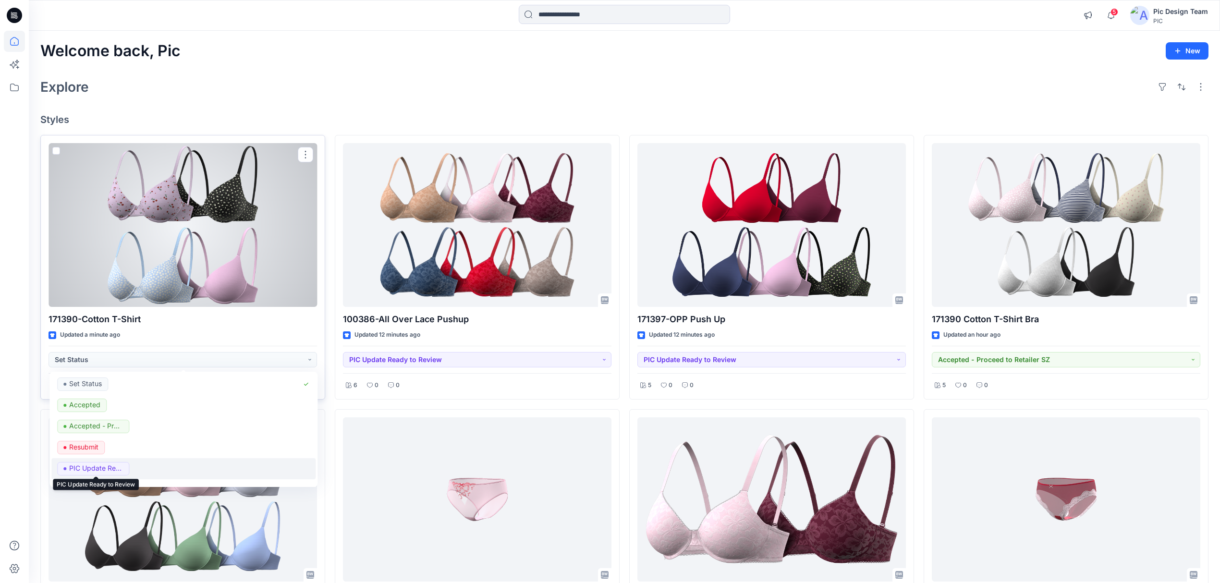
click at [122, 468] on p "PIC Update Ready to Review" at bounding box center [96, 468] width 54 height 12
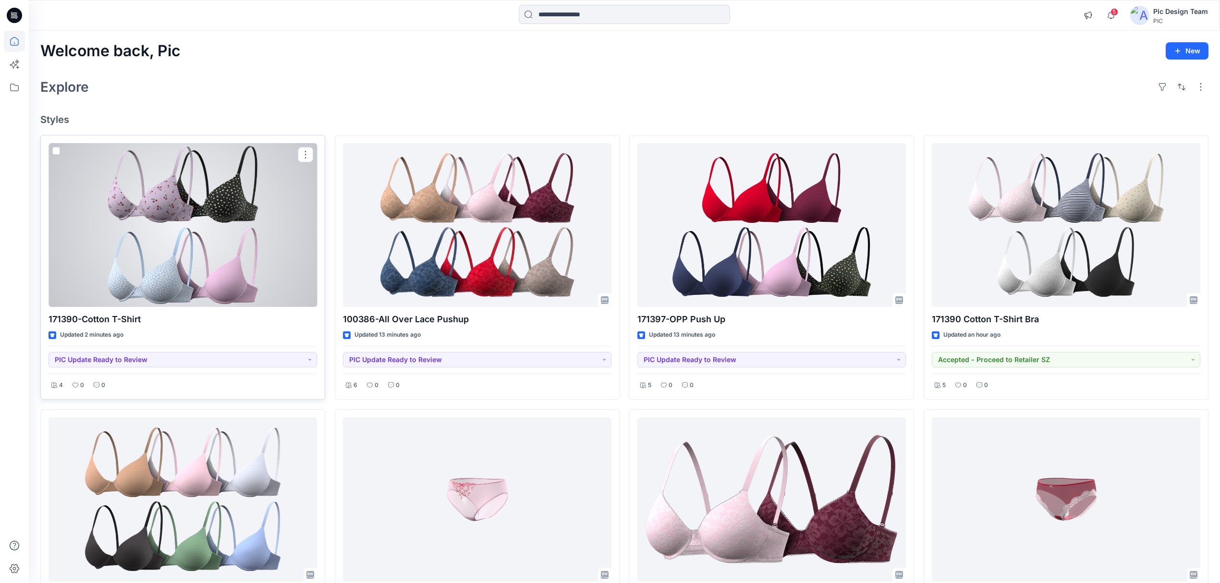
click at [184, 241] on div at bounding box center [182, 225] width 268 height 164
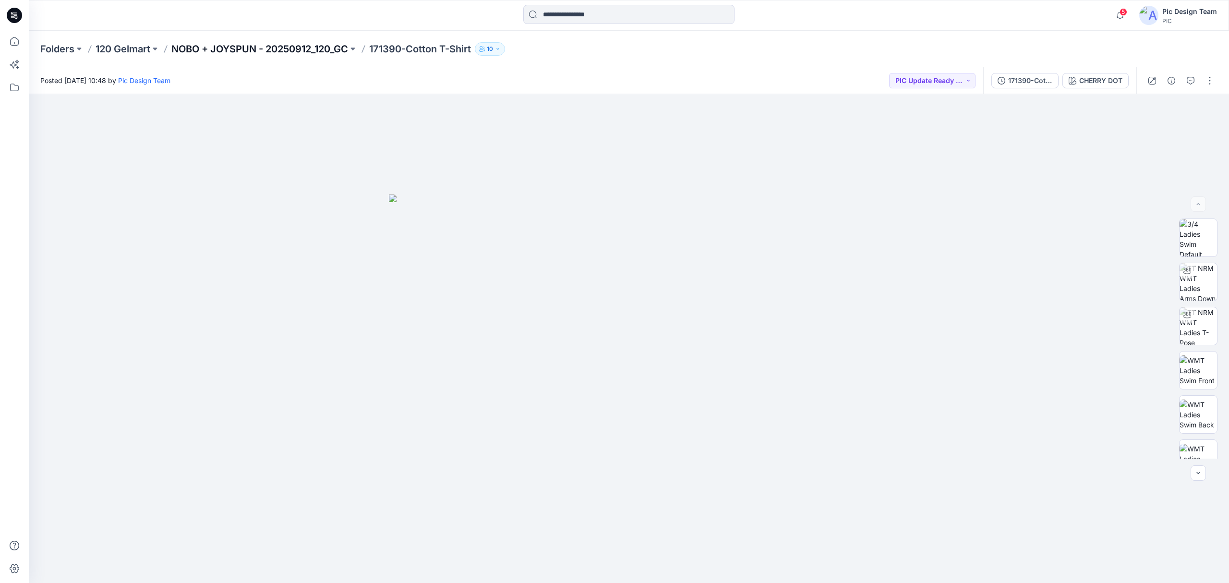
drag, startPoint x: 353, startPoint y: 55, endPoint x: 307, endPoint y: 50, distance: 46.3
click at [308, 50] on div "Folders 120 Gelmart NOBO + JOYSPUN - 20250912_120_GC 171390-Cotton T-Shirt 10" at bounding box center [591, 48] width 1102 height 13
drag, startPoint x: 171, startPoint y: 48, endPoint x: 333, endPoint y: 54, distance: 161.9
click at [352, 56] on div "Folders 120 Gelmart NOBO + JOYSPUN - 20250912_120_GC 171390-Cotton T-Shirt 10" at bounding box center [629, 49] width 1200 height 36
copy div "NOBO + JOYSPUN - 20250912_120_GC"
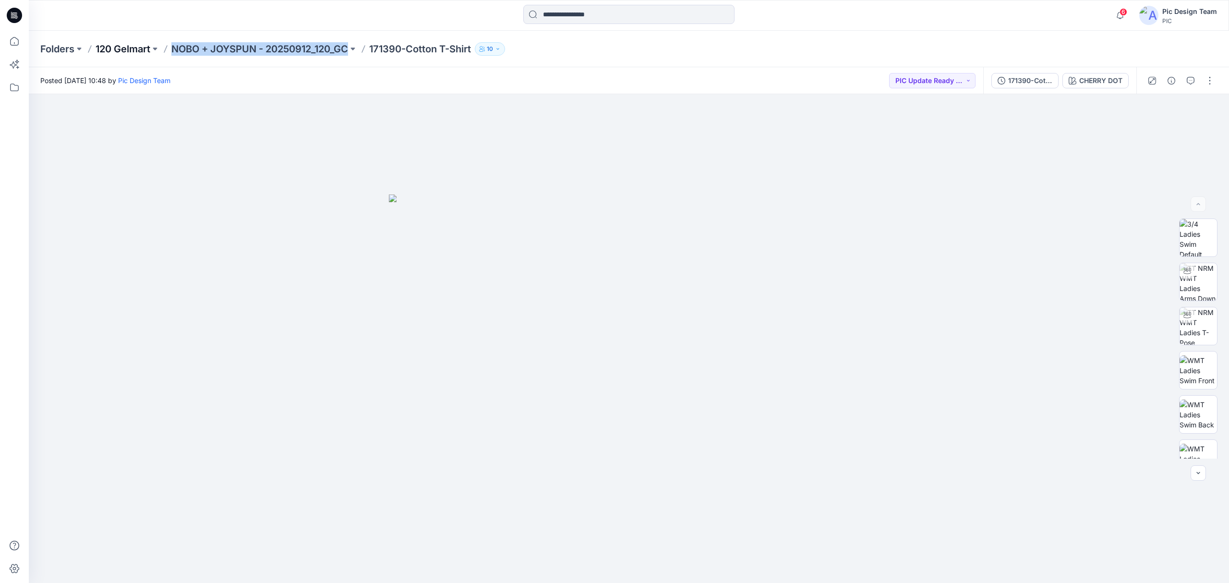
click at [103, 47] on p "120 Gelmart" at bounding box center [123, 48] width 55 height 13
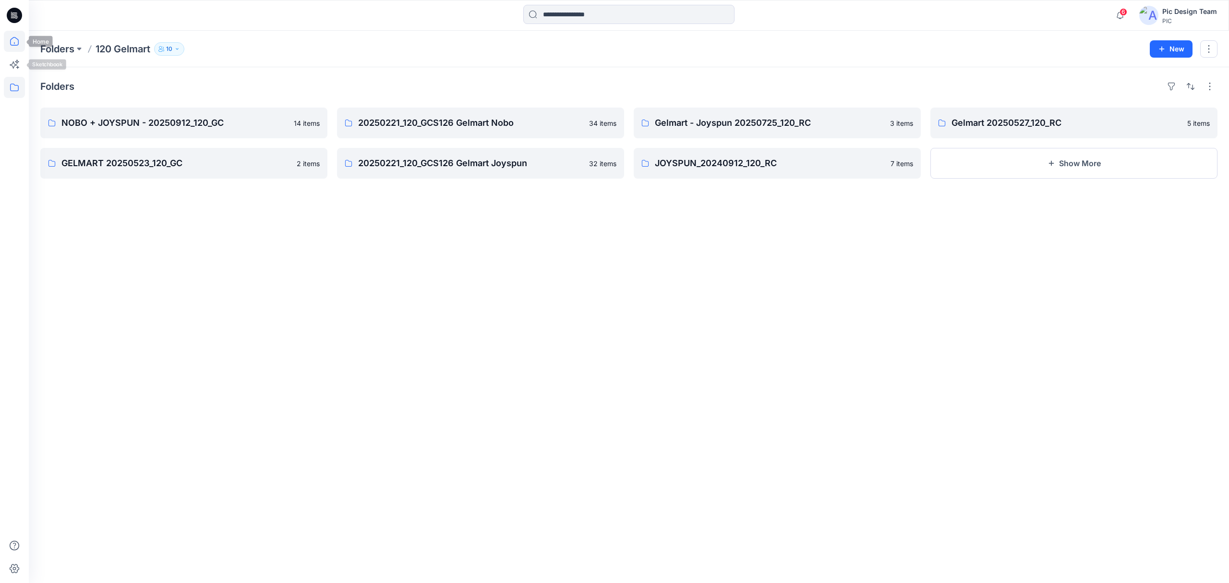
click at [14, 46] on icon at bounding box center [14, 41] width 21 height 21
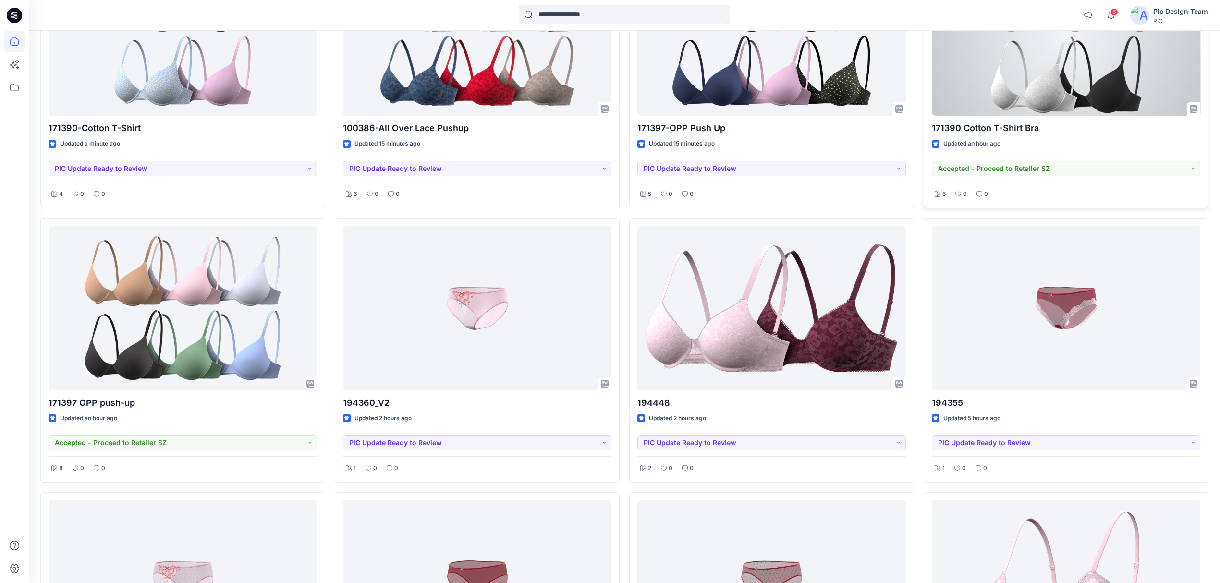
scroll to position [192, 0]
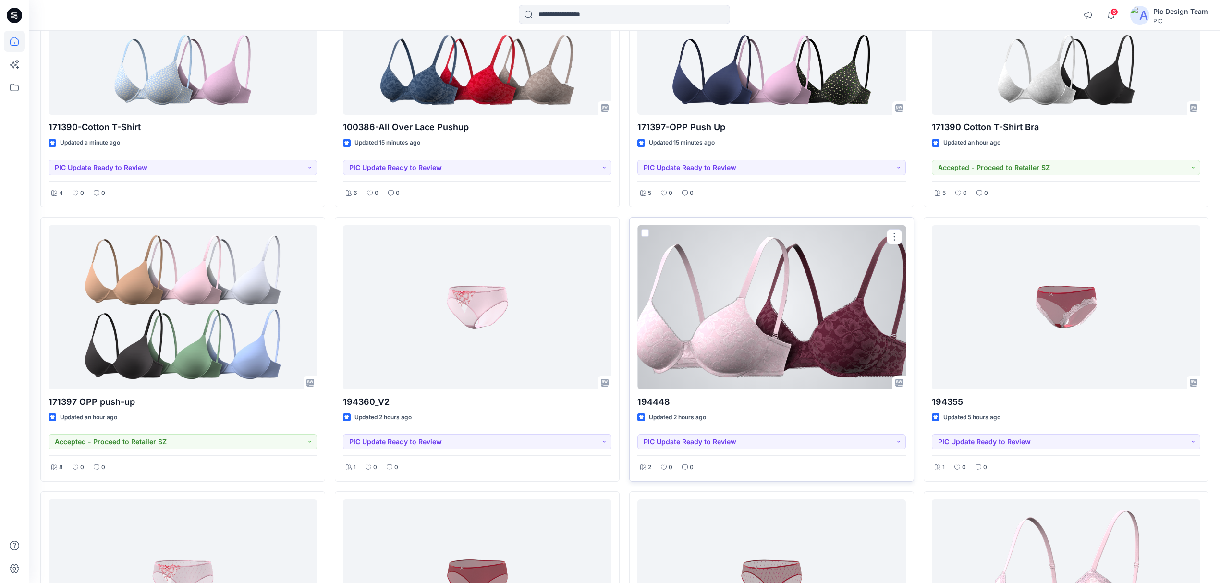
click at [855, 304] on div at bounding box center [771, 307] width 268 height 164
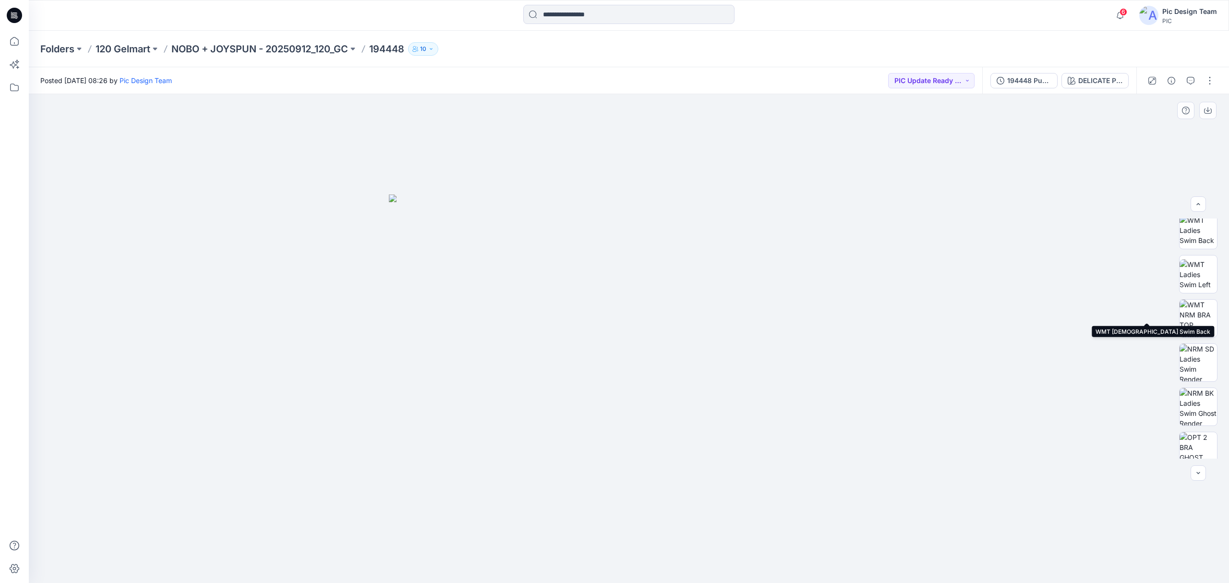
scroll to position [240, 0]
click at [16, 38] on icon at bounding box center [14, 41] width 9 height 9
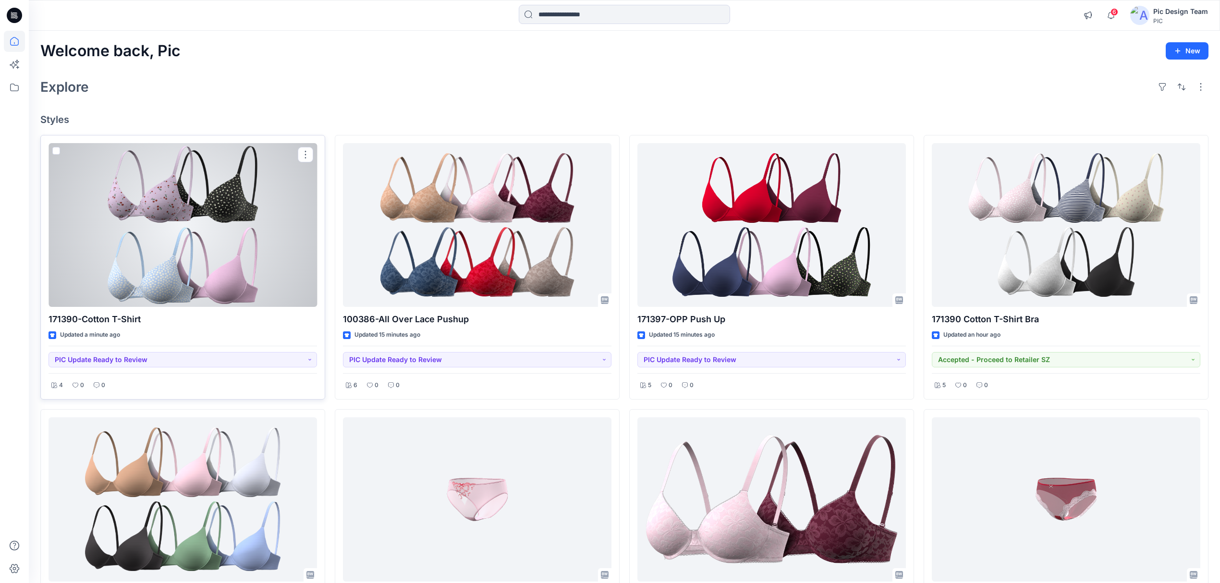
click at [238, 281] on div at bounding box center [182, 225] width 268 height 164
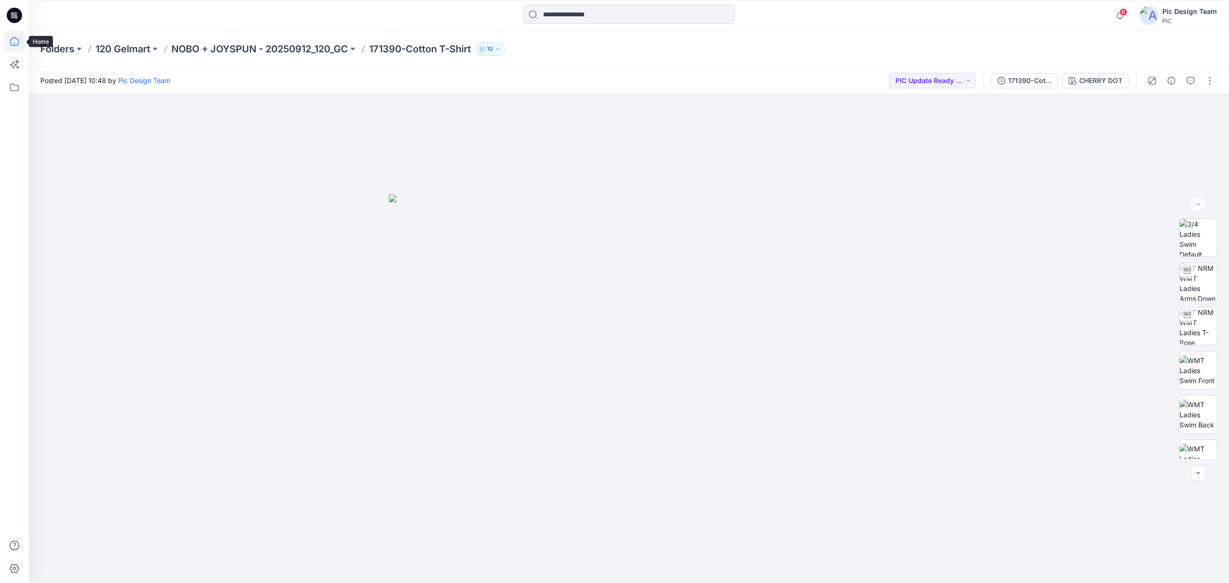
click at [10, 39] on icon at bounding box center [14, 41] width 21 height 21
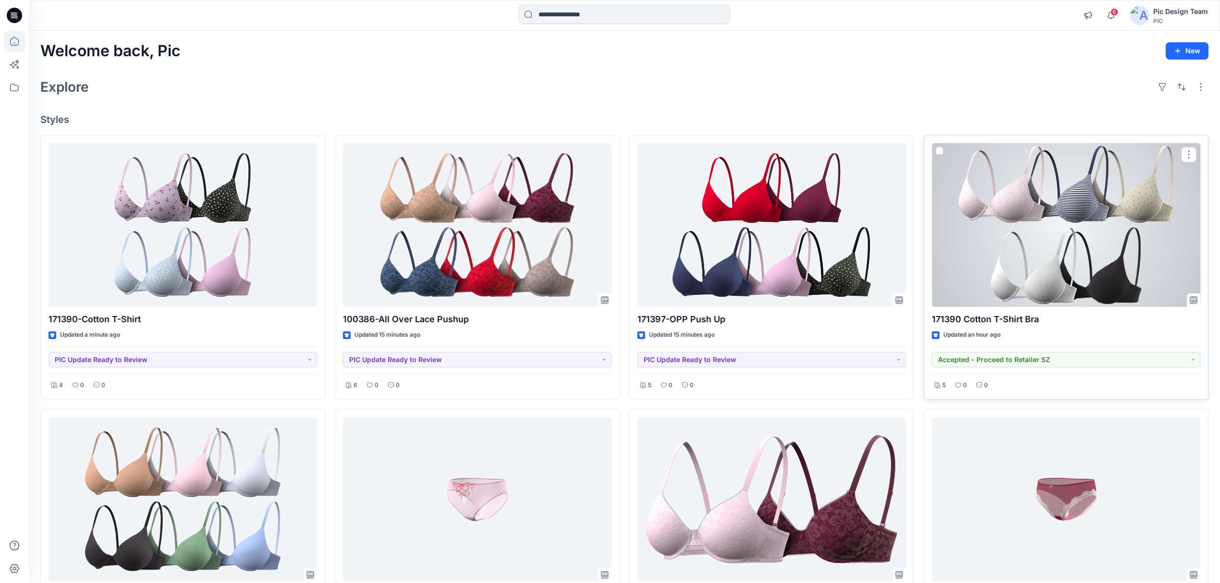
click at [1131, 248] on div at bounding box center [1066, 225] width 268 height 164
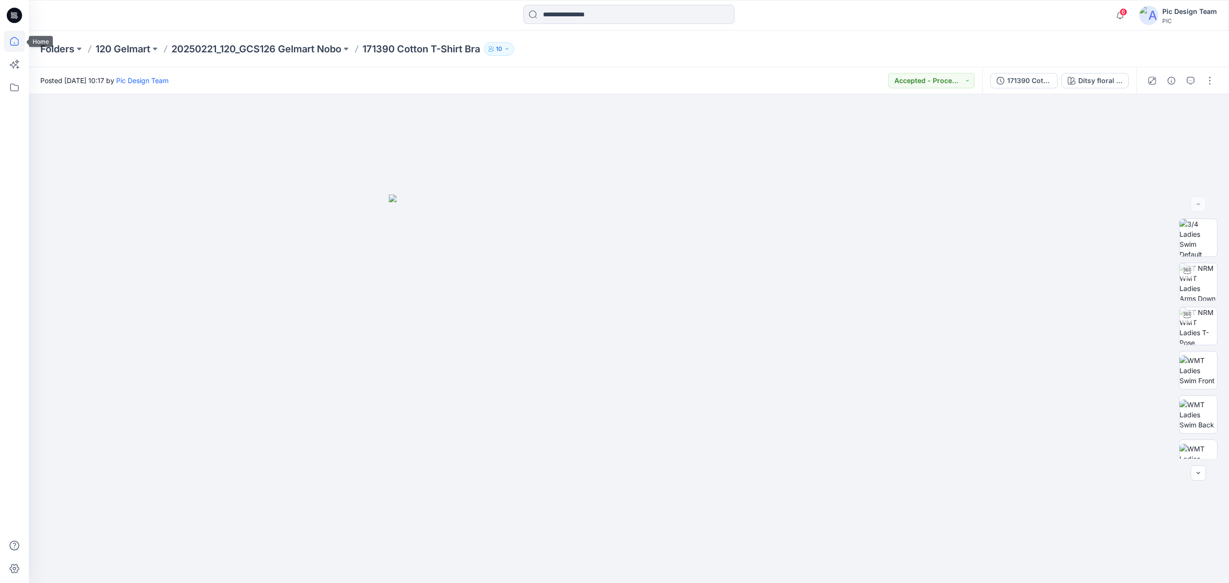
click at [11, 42] on icon at bounding box center [14, 41] width 21 height 21
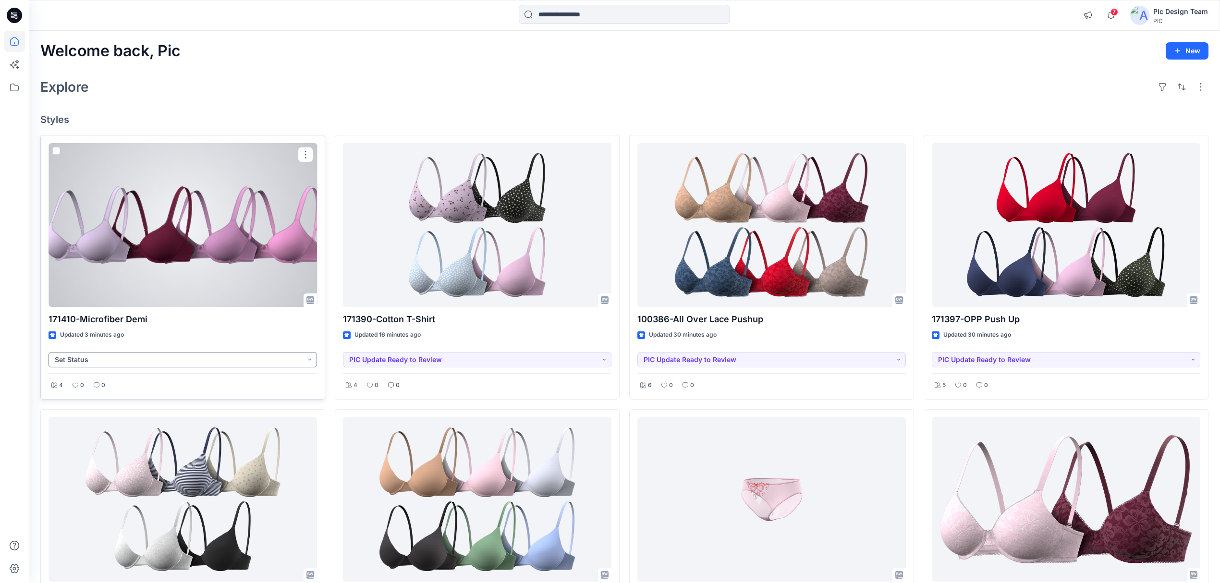
click at [212, 355] on button "Set Status" at bounding box center [182, 359] width 268 height 15
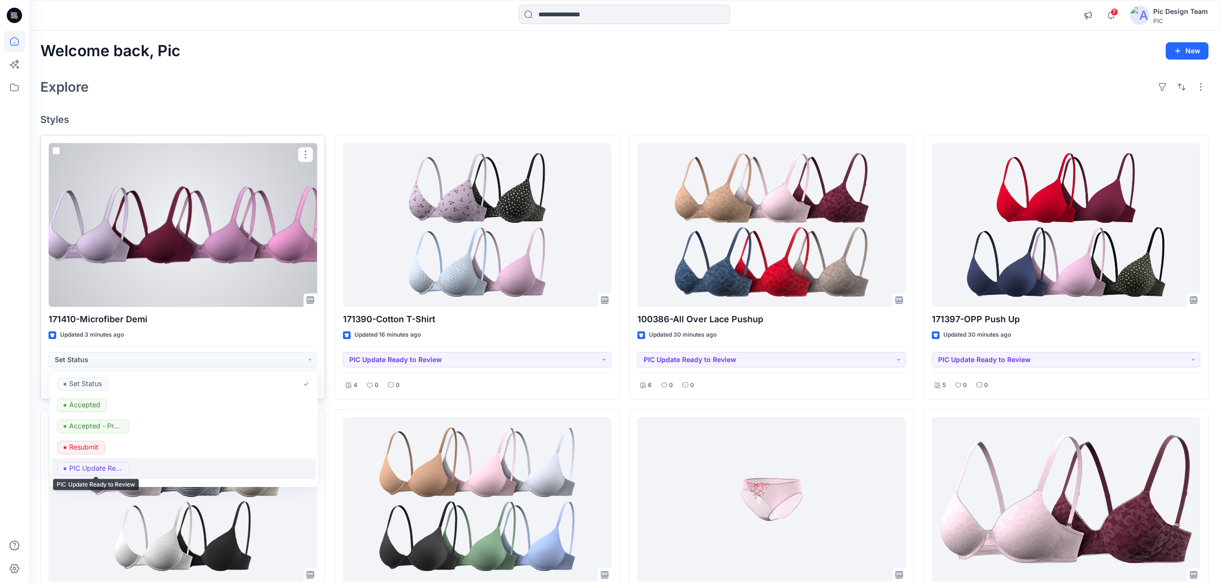
click at [107, 464] on p "PIC Update Ready to Review" at bounding box center [96, 468] width 54 height 12
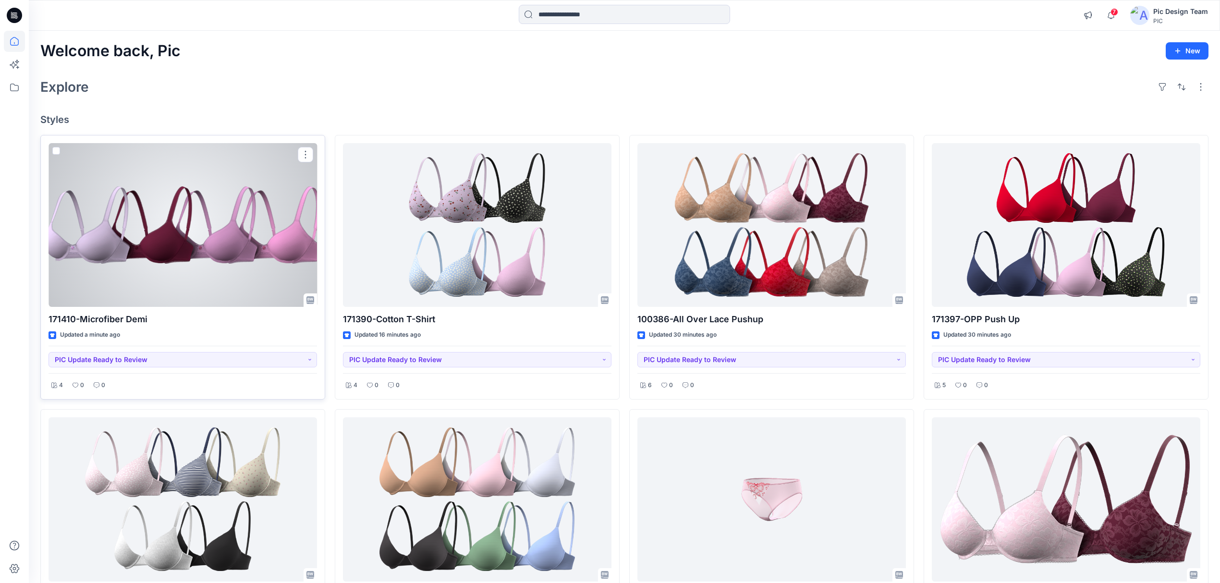
click at [170, 221] on div at bounding box center [182, 225] width 268 height 164
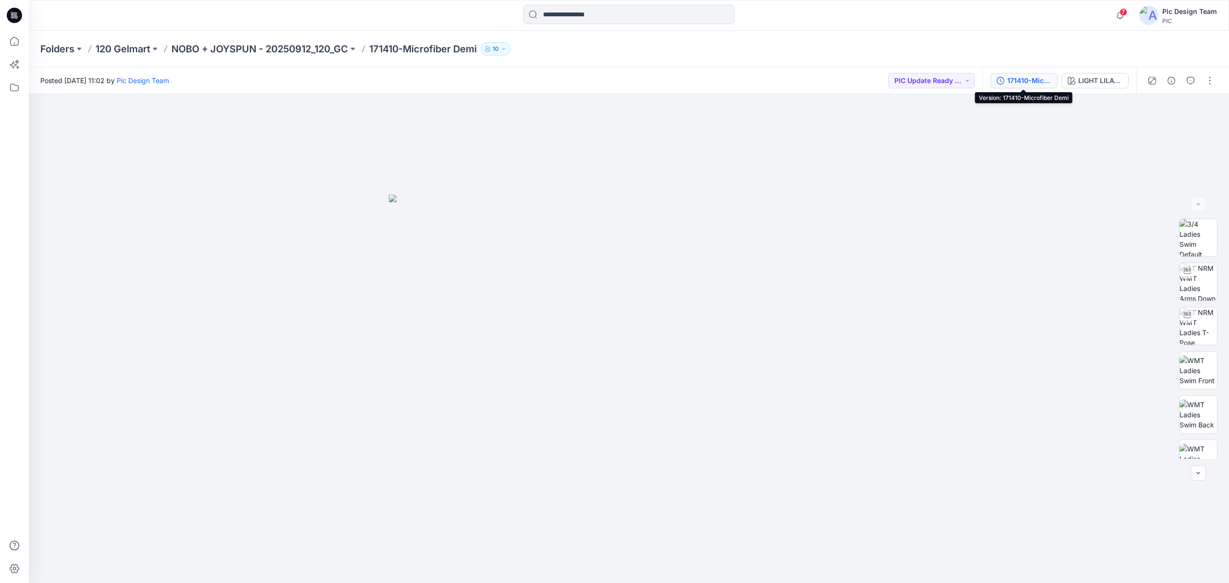
click at [1018, 81] on div "171410-Microfiber Demi" at bounding box center [1029, 80] width 44 height 11
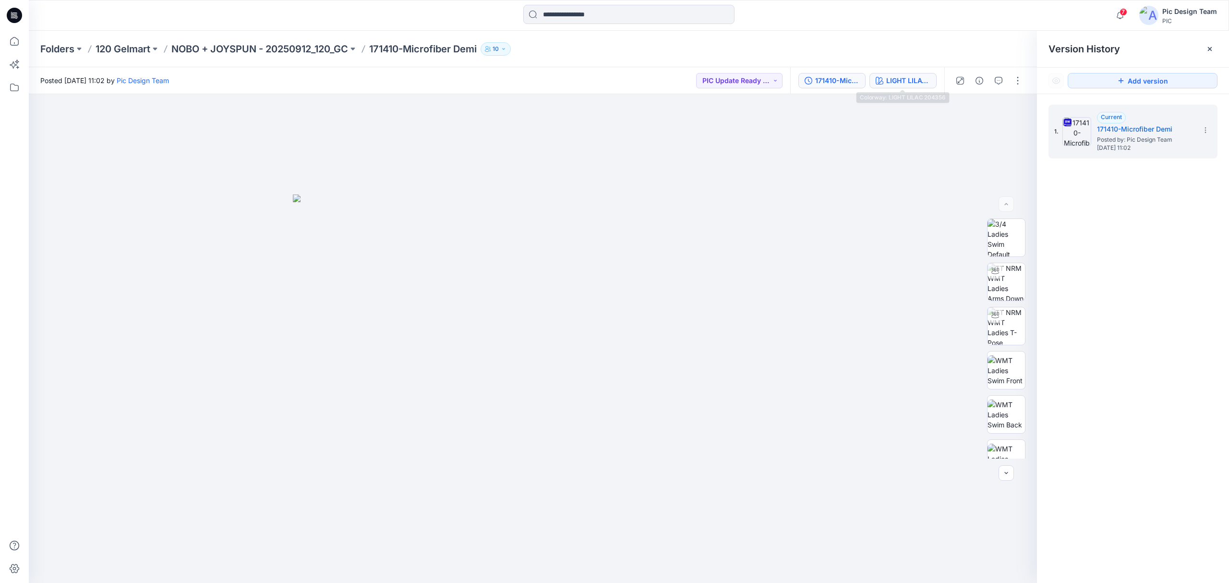
click at [911, 77] on div "LIGHT LILAC 204356" at bounding box center [908, 80] width 44 height 11
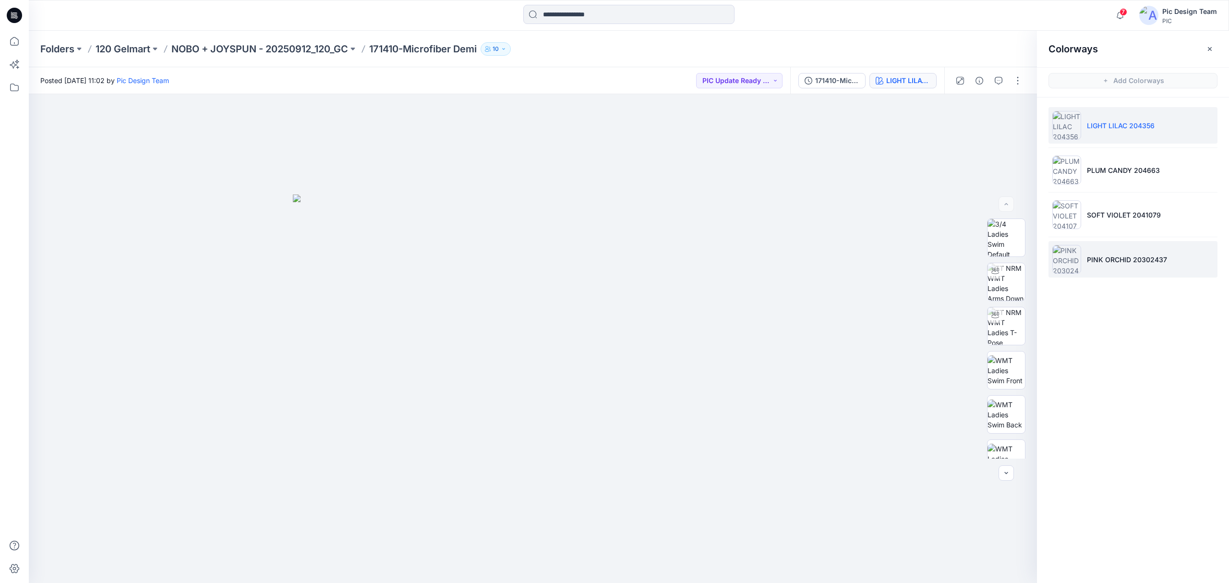
click at [1121, 269] on li "PINK ORCHID 20302437" at bounding box center [1133, 259] width 169 height 36
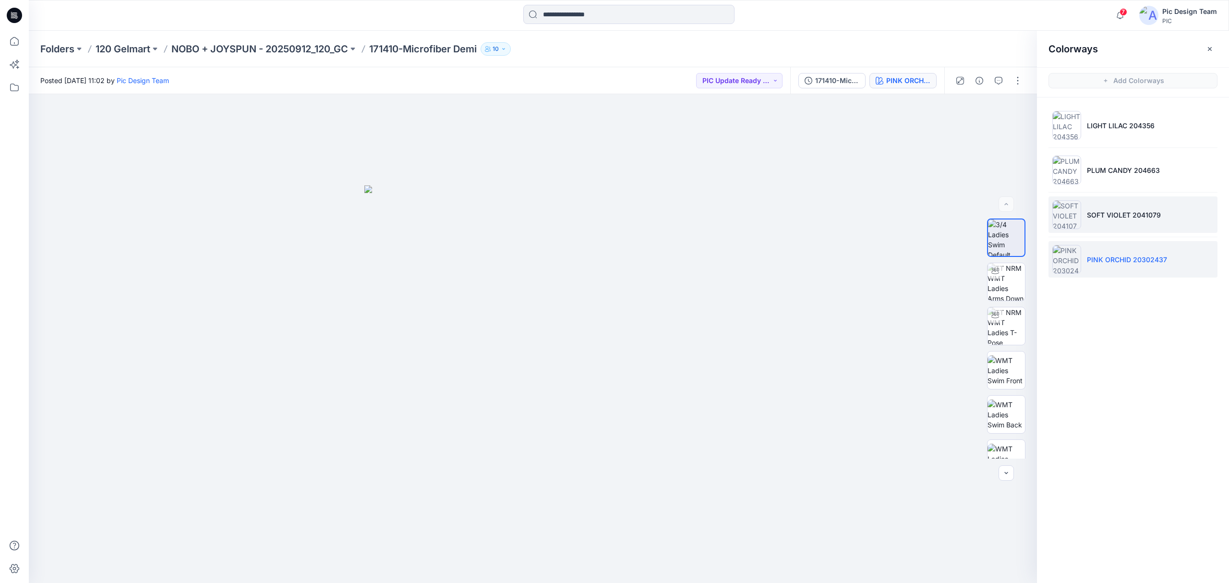
click at [1088, 221] on li "SOFT VIOLET 2041079" at bounding box center [1133, 214] width 169 height 36
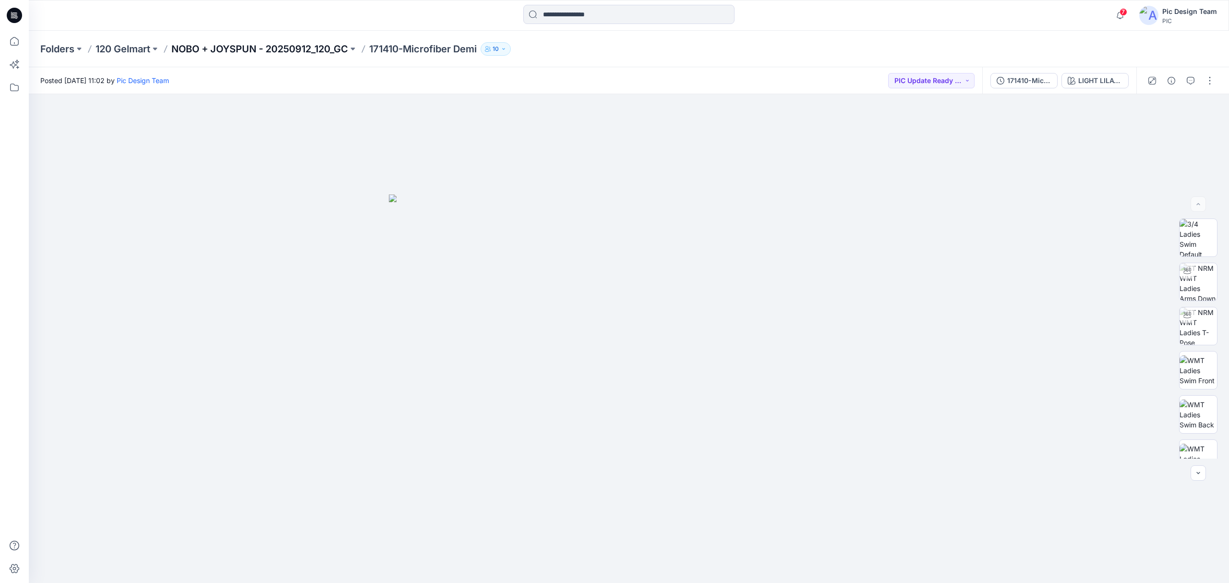
click at [343, 51] on div "Folders 120 Gelmart NOBO + JOYSPUN - 20250912_120_GC 171410-Microfiber Demi 10" at bounding box center [591, 48] width 1102 height 13
click at [348, 49] on div "Folders 120 Gelmart NOBO + JOYSPUN - 20250912_120_GC 171410-Microfiber Demi 10" at bounding box center [591, 48] width 1102 height 13
click at [352, 50] on button at bounding box center [353, 48] width 10 height 13
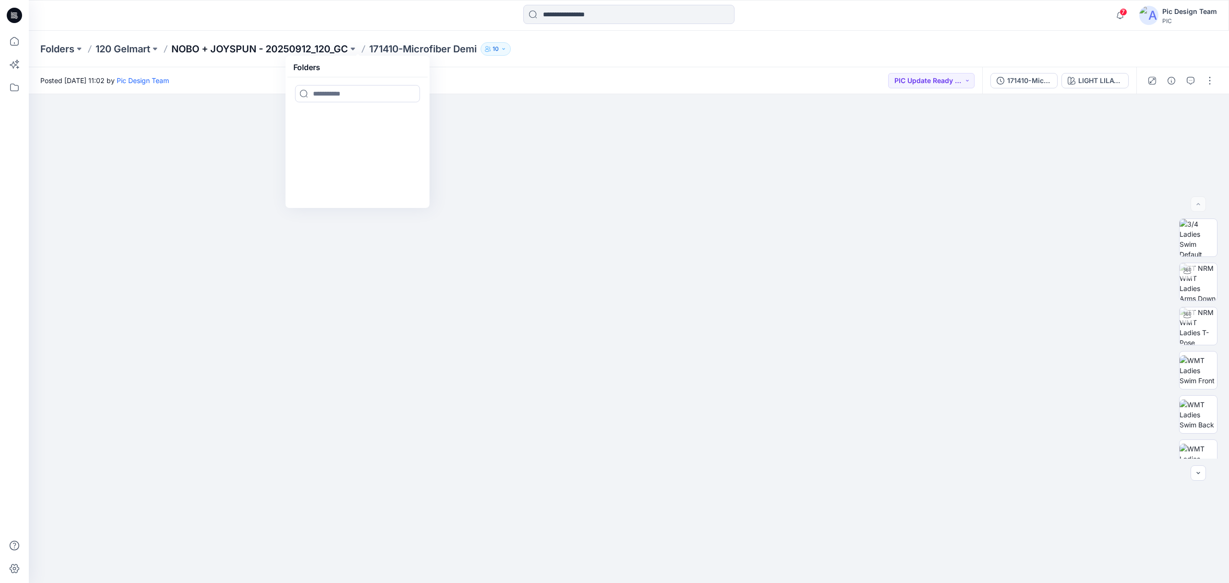
drag, startPoint x: 350, startPoint y: 41, endPoint x: 341, endPoint y: 43, distance: 8.9
click at [350, 41] on div "Folders 120 Gelmart NOBO + JOYSPUN - 20250912_120_GC Folders 171410-Microfiber …" at bounding box center [629, 49] width 1200 height 36
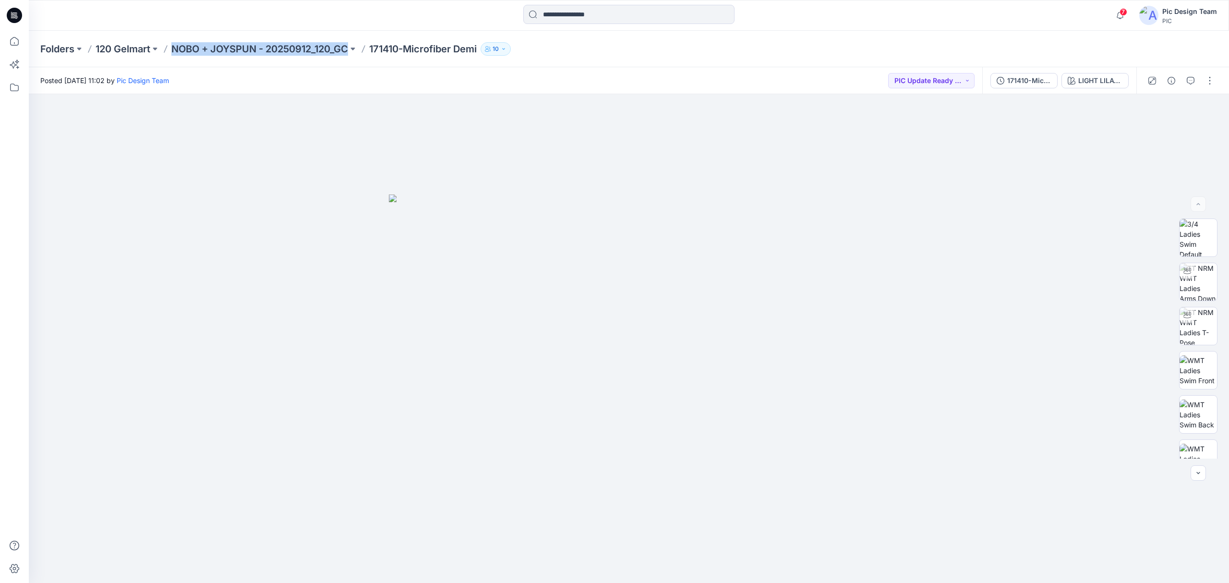
drag, startPoint x: 169, startPoint y: 48, endPoint x: 351, endPoint y: 57, distance: 182.7
click at [351, 57] on div "Folders 120 Gelmart NOBO + JOYSPUN - 20250912_120_GC 171410-Microfiber Demi 10" at bounding box center [629, 49] width 1200 height 36
copy p "NOBO + JOYSPUN - 20250912_120_GC"
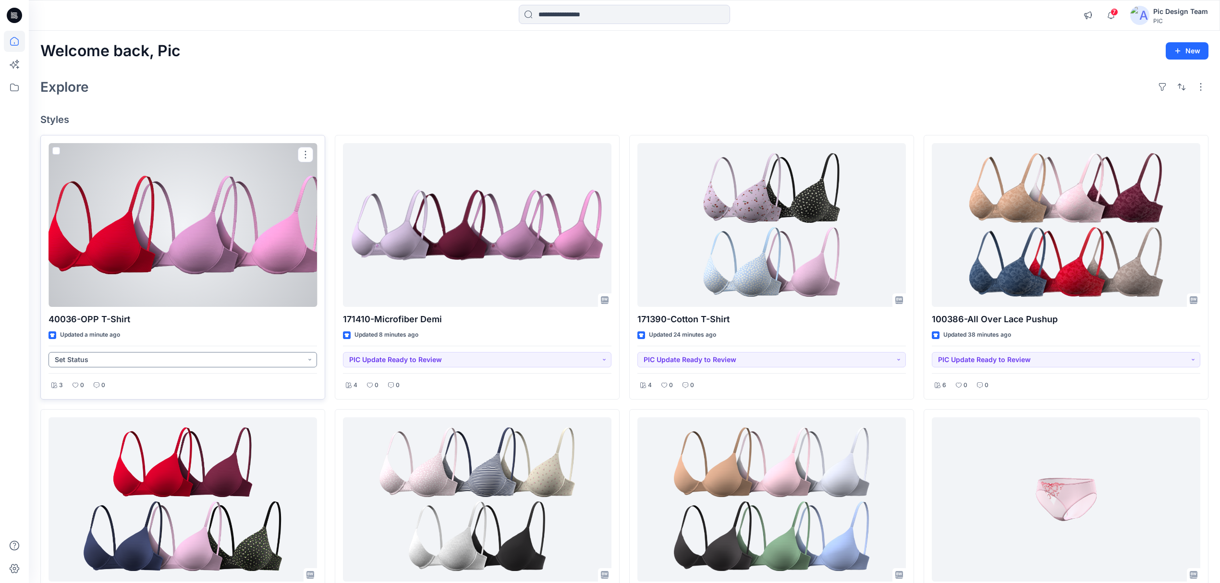
click at [254, 361] on button "Set Status" at bounding box center [182, 359] width 268 height 15
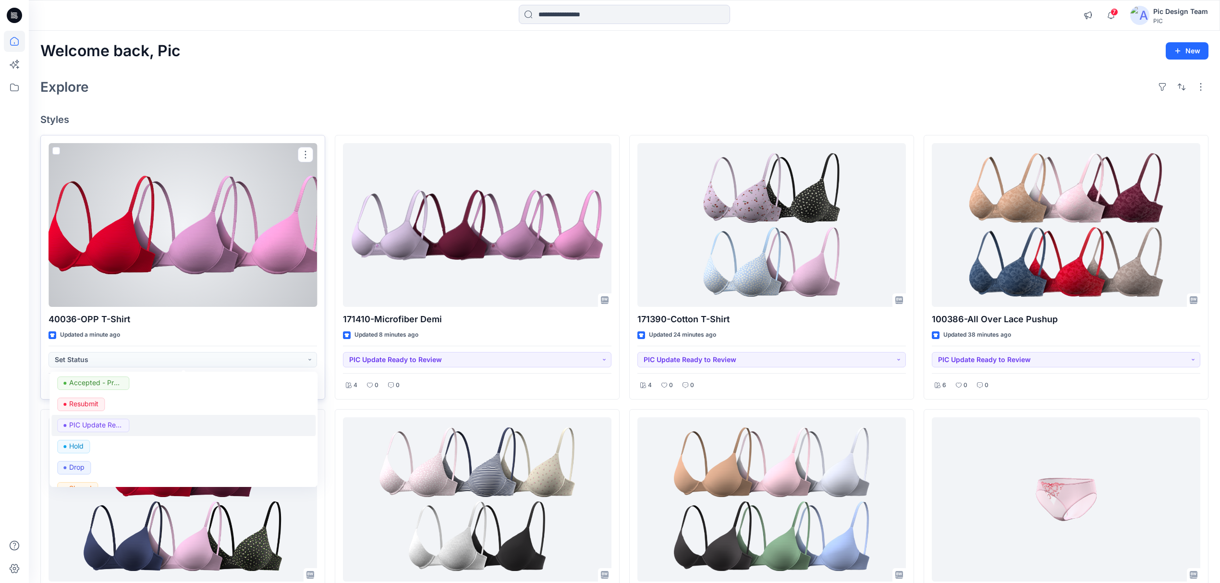
scroll to position [64, 0]
click at [118, 408] on p "PIC Update Ready to Review" at bounding box center [96, 404] width 54 height 12
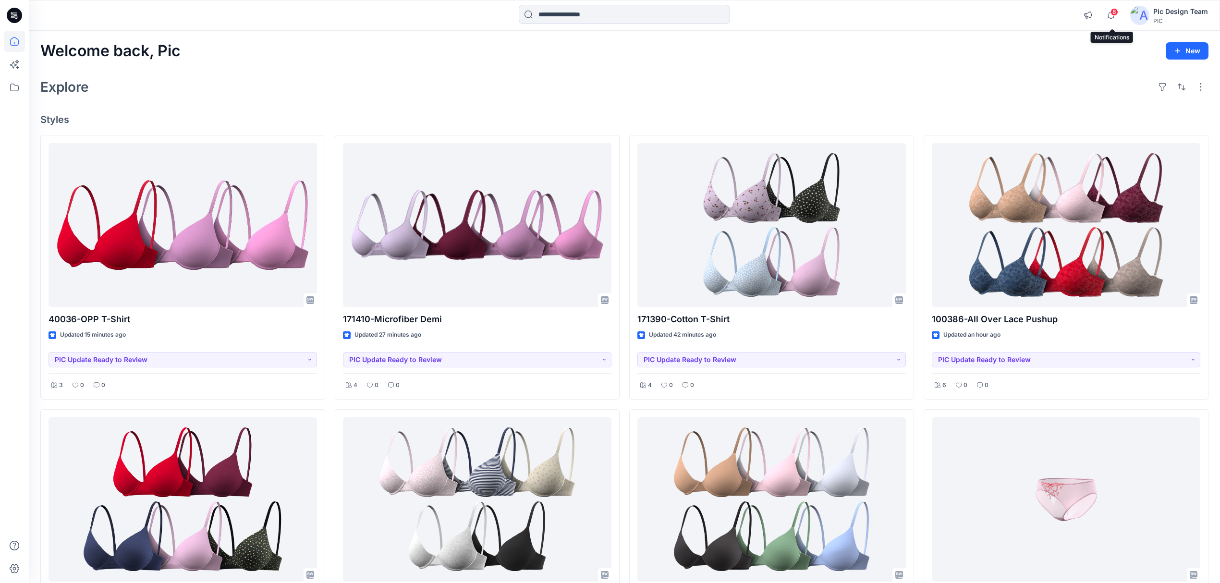
click at [1112, 10] on span "8" at bounding box center [1114, 12] width 8 height 8
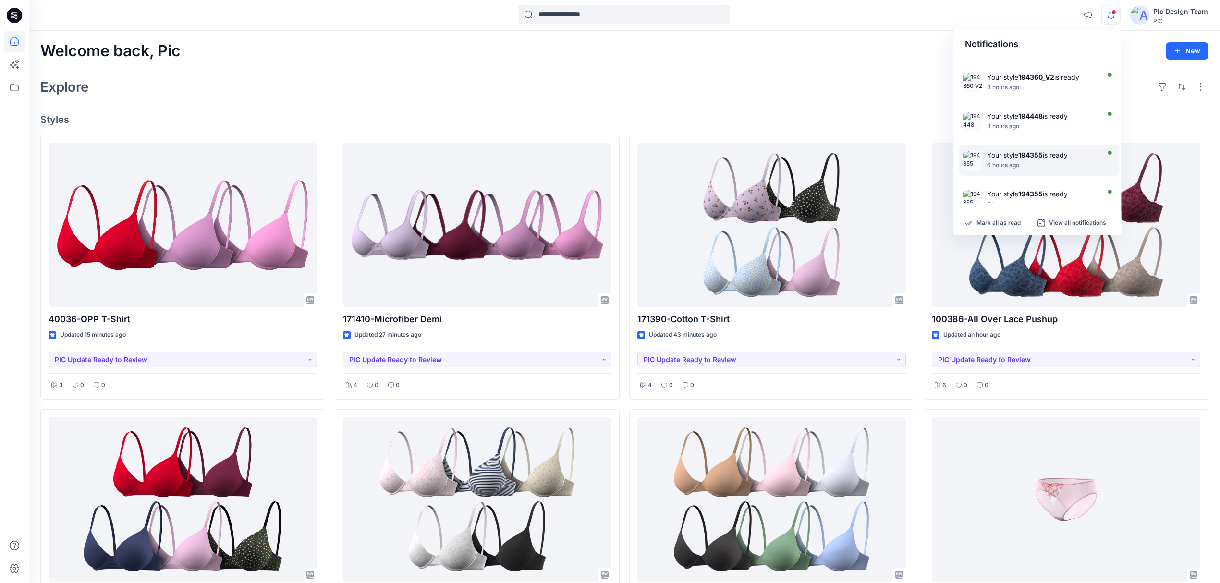
scroll to position [242, 0]
